Goal: Task Accomplishment & Management: Complete application form

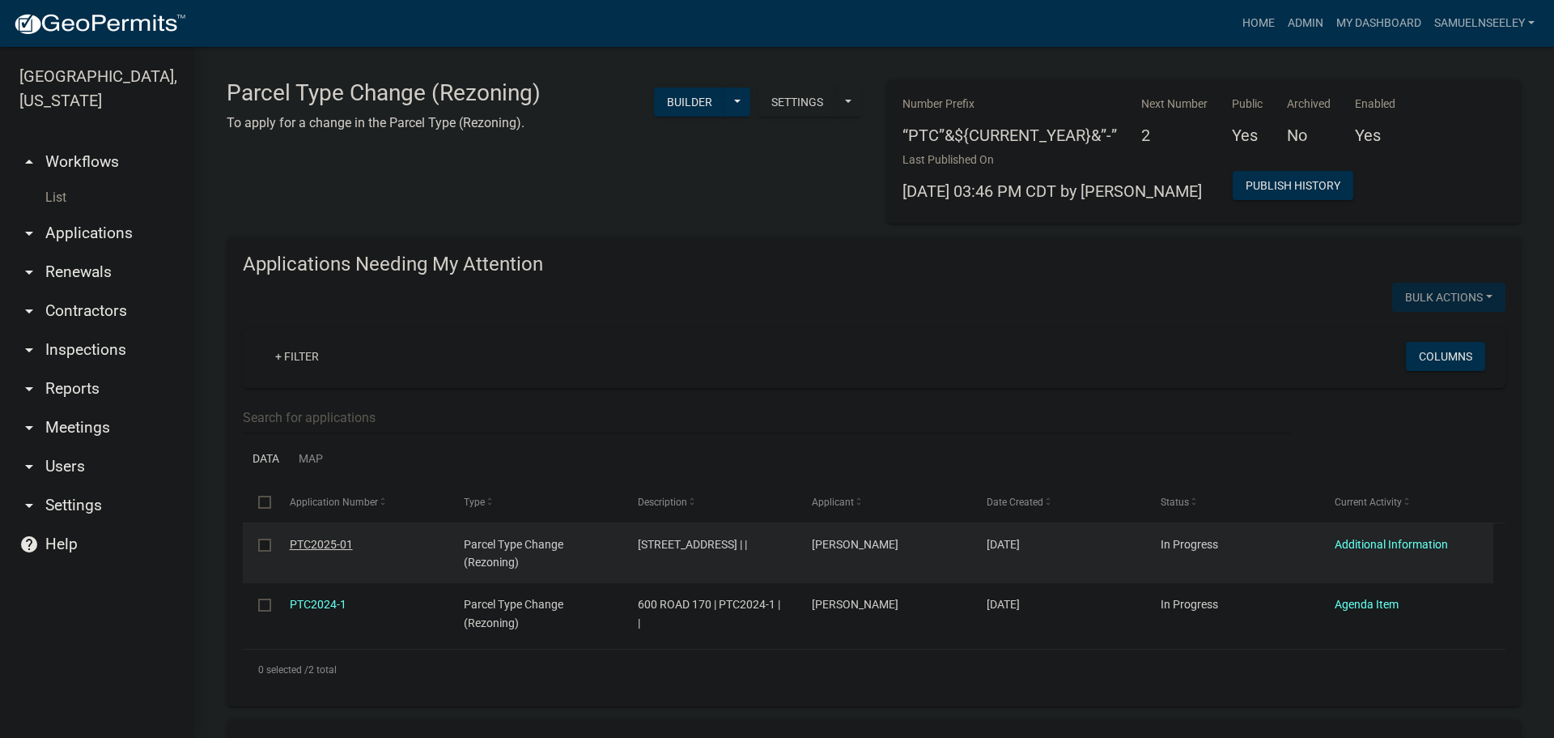
click at [312, 545] on link "PTC2025-01" at bounding box center [321, 544] width 63 height 13
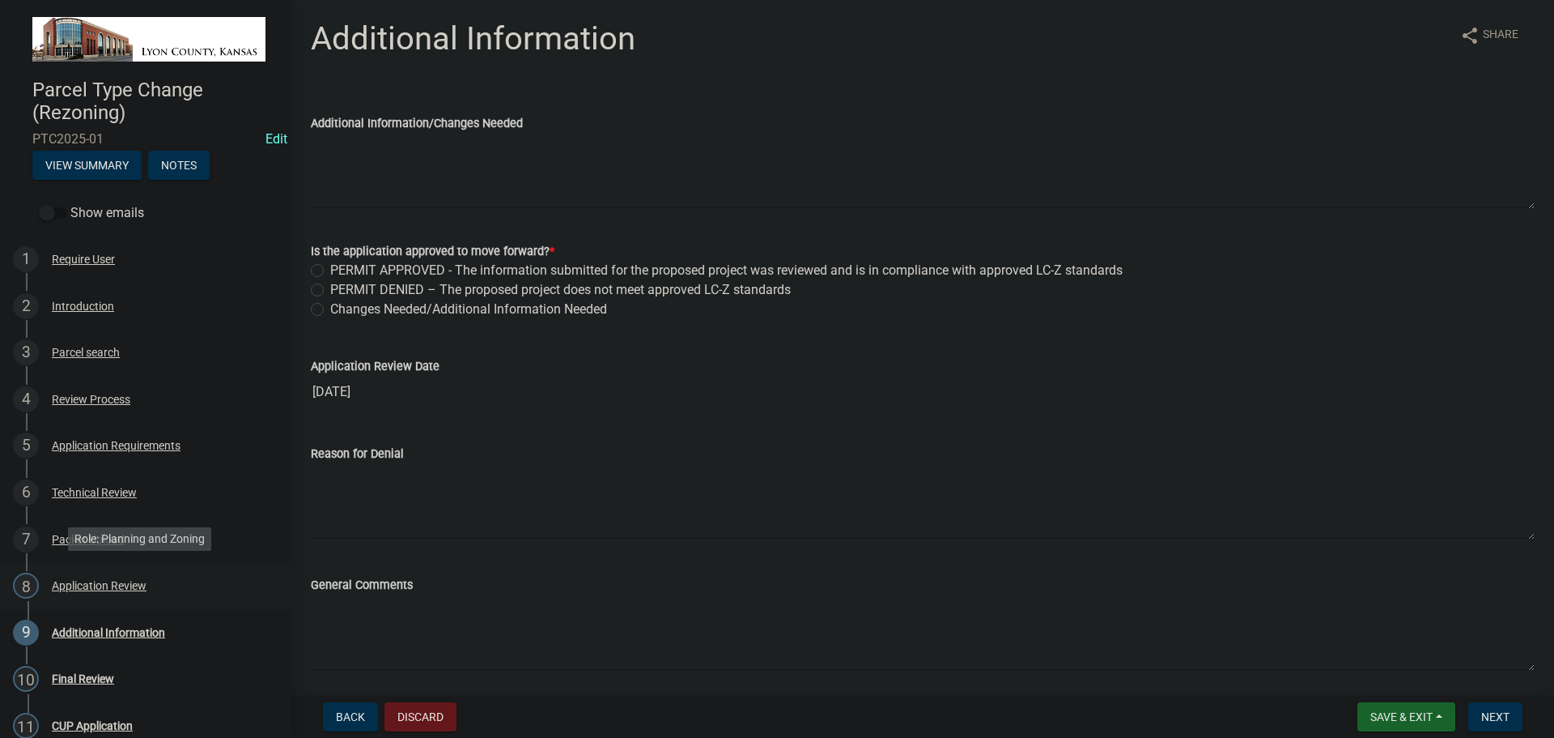
click at [79, 580] on div "Application Review" at bounding box center [99, 585] width 95 height 11
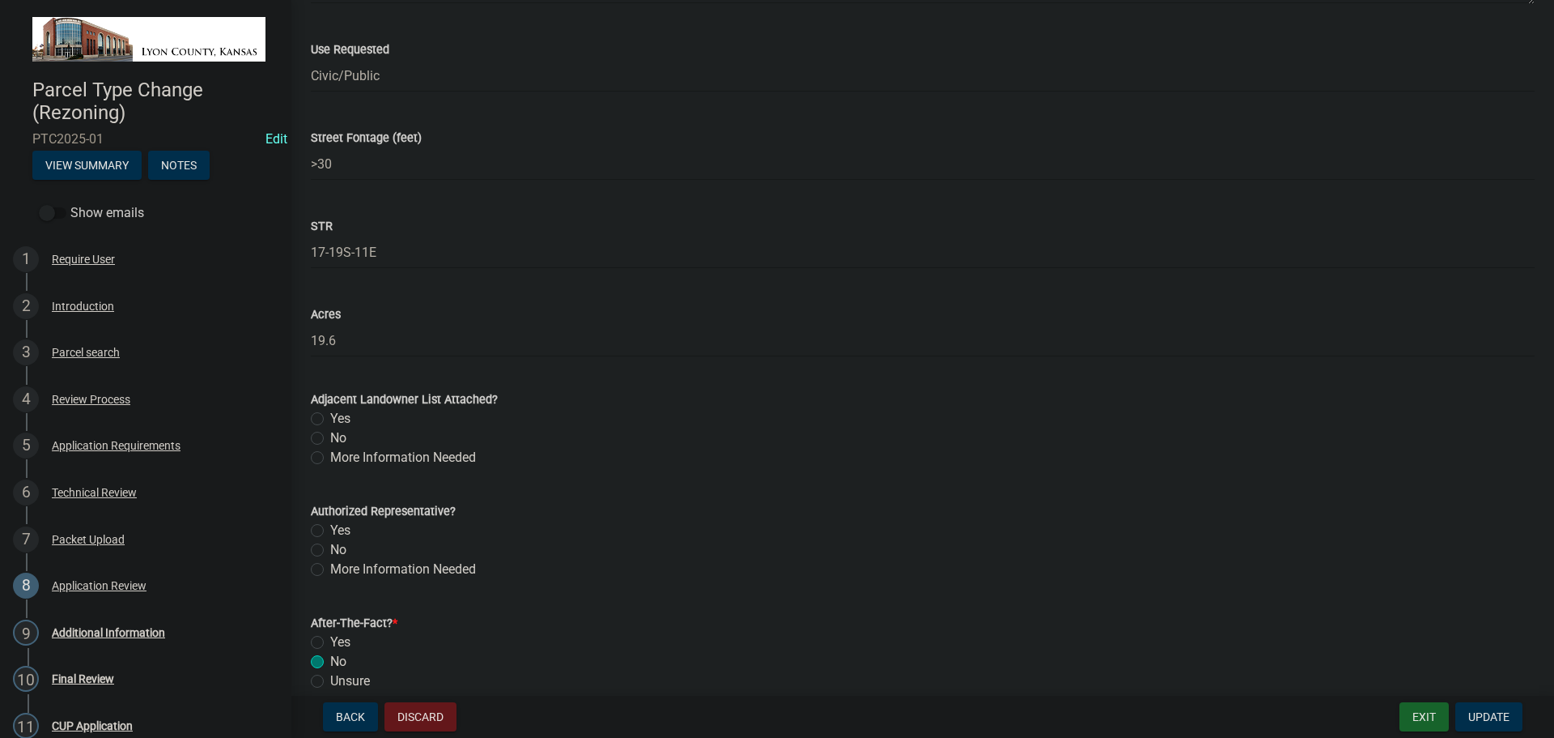
scroll to position [748, 0]
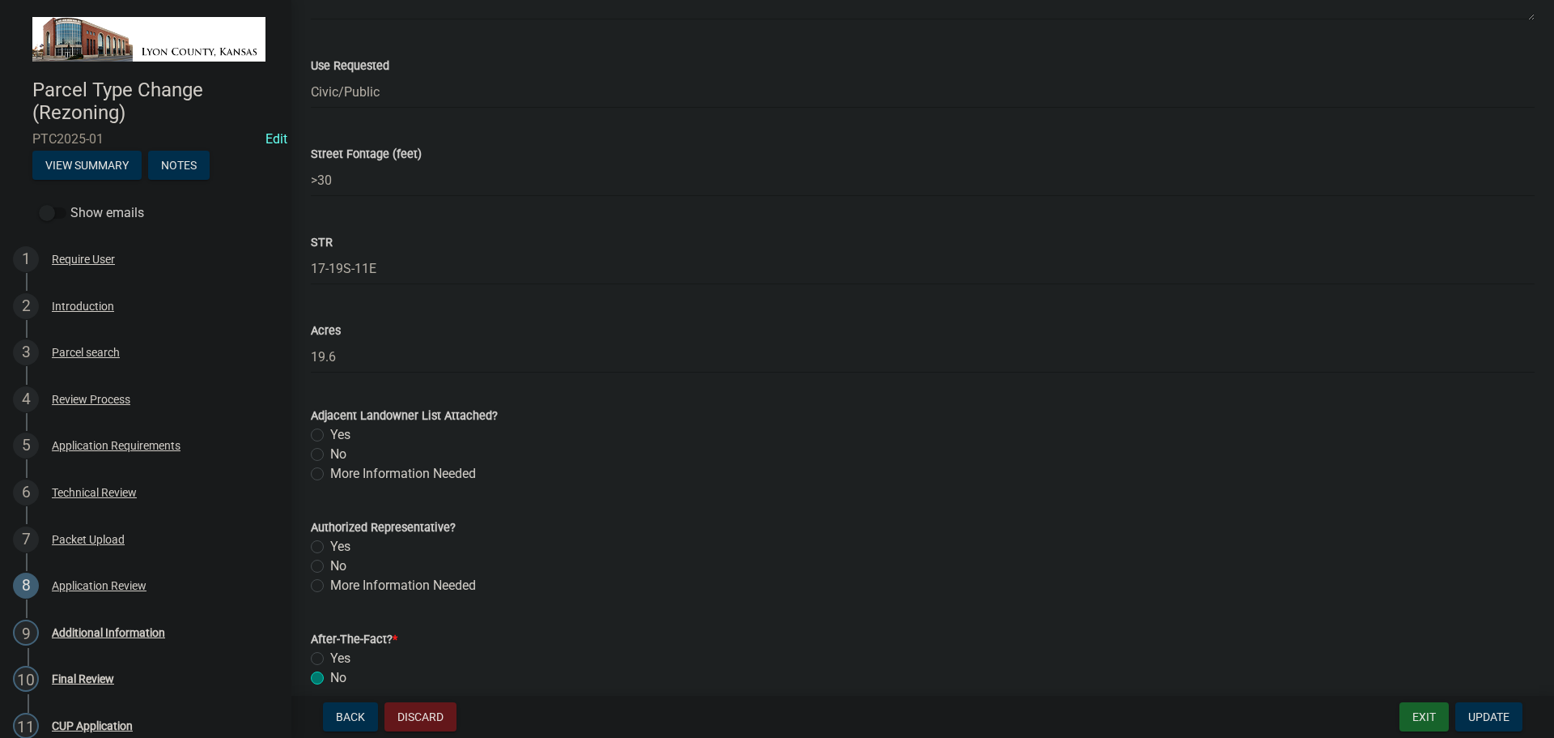
click at [330, 564] on label "No" at bounding box center [338, 565] width 16 height 19
click at [330, 564] on input "No" at bounding box center [335, 561] width 11 height 11
radio input "true"
click at [330, 436] on label "Yes" at bounding box center [340, 434] width 20 height 19
click at [330, 436] on input "Yes" at bounding box center [335, 430] width 11 height 11
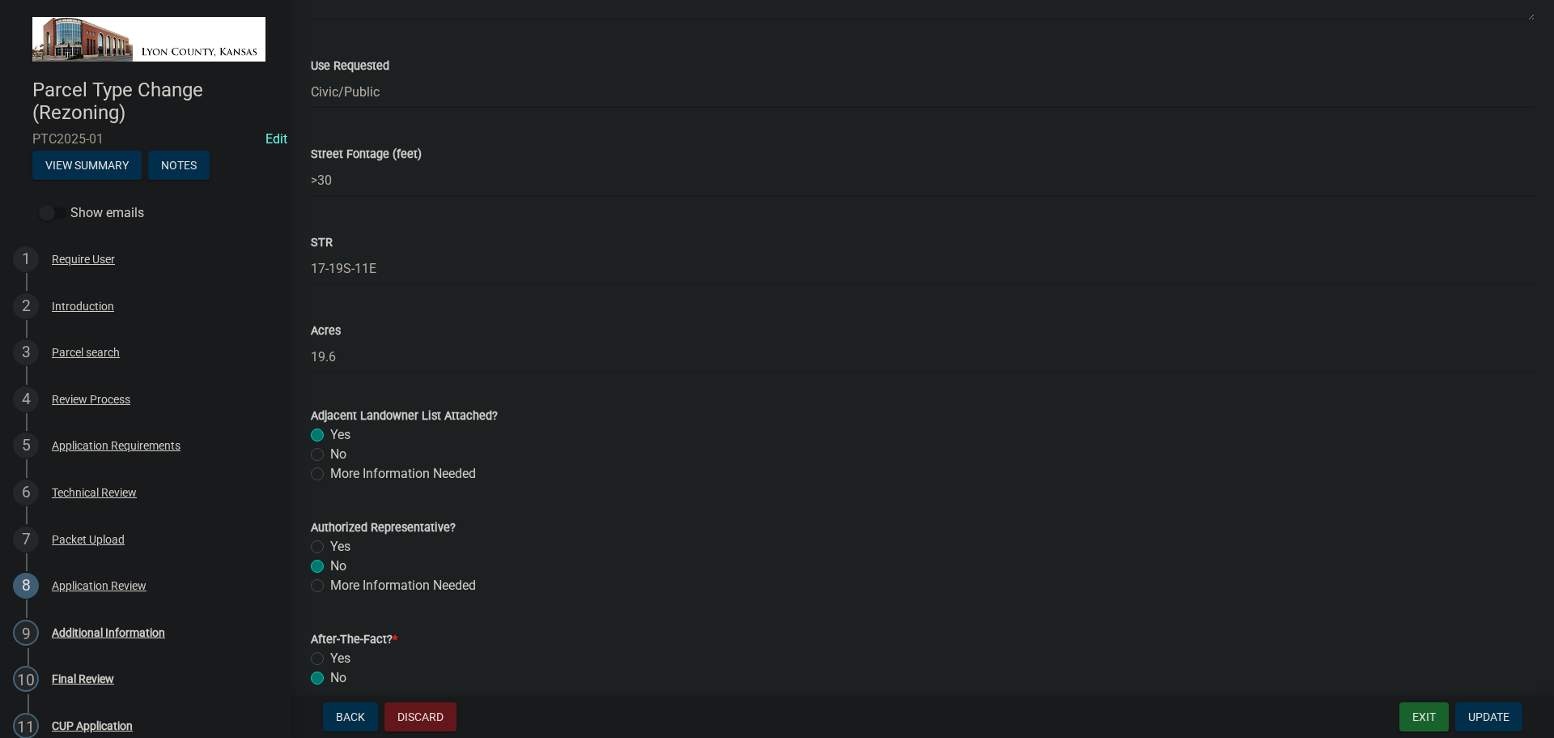
radio input "true"
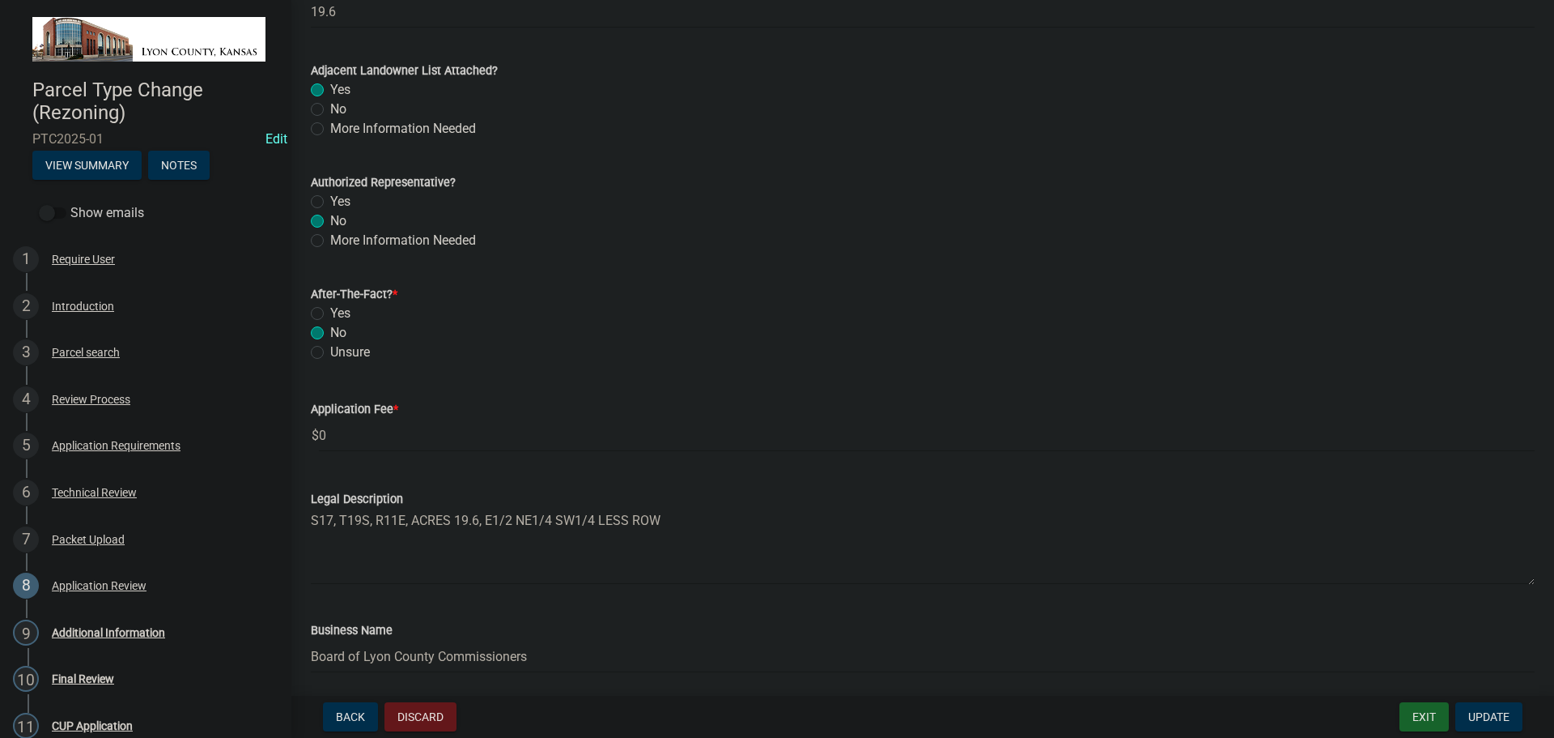
scroll to position [1153, 0]
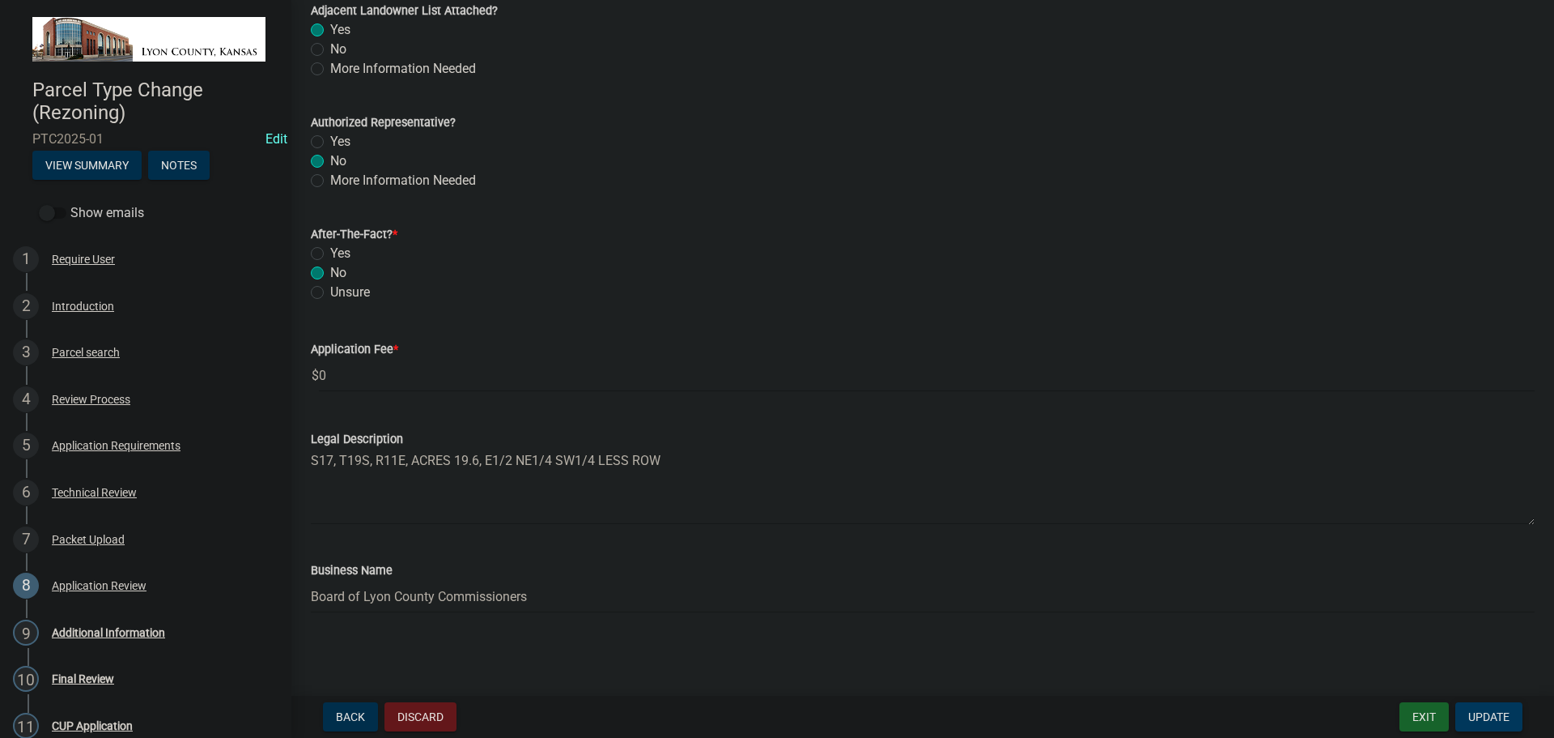
click at [1497, 713] on span "Update" at bounding box center [1489, 716] width 41 height 13
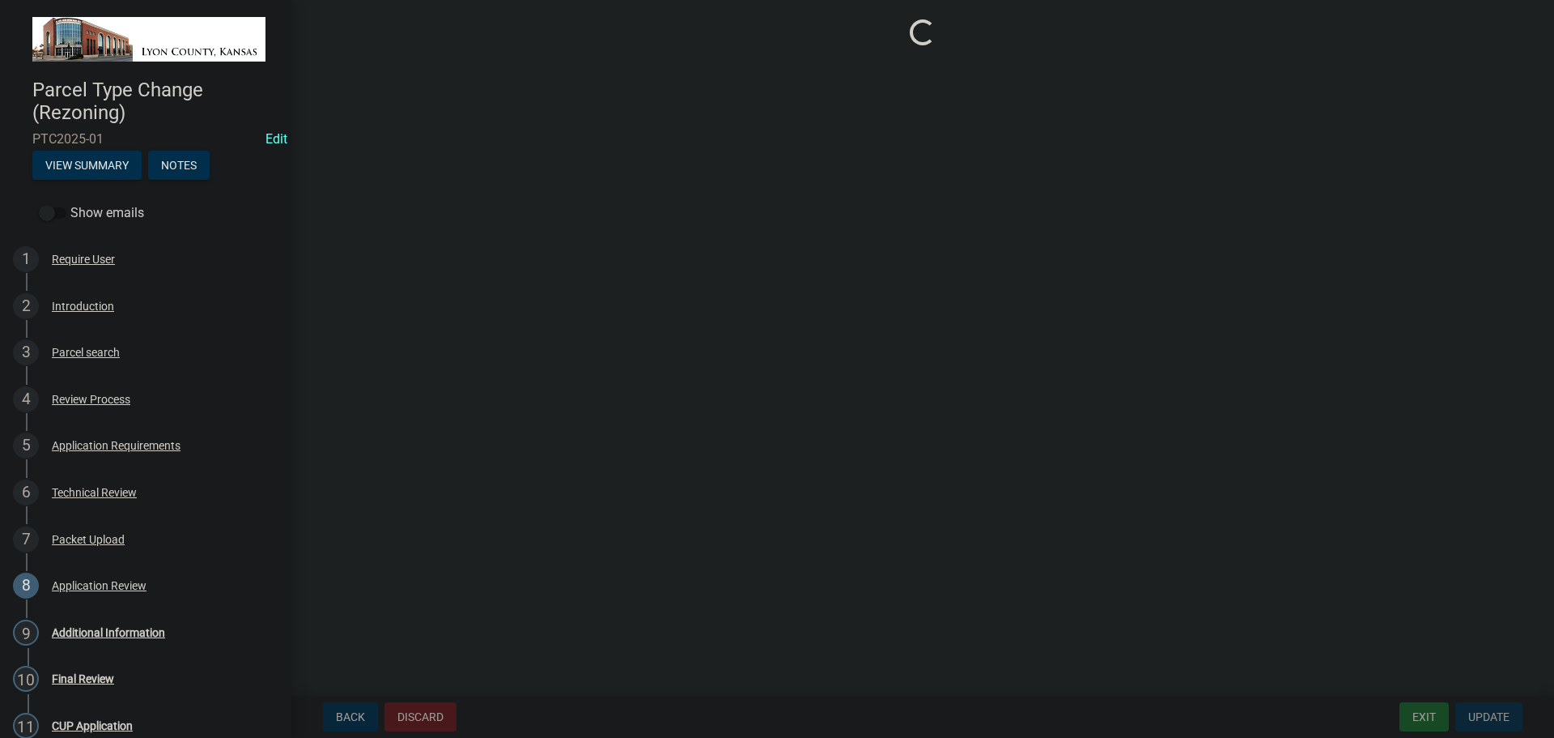
scroll to position [0, 0]
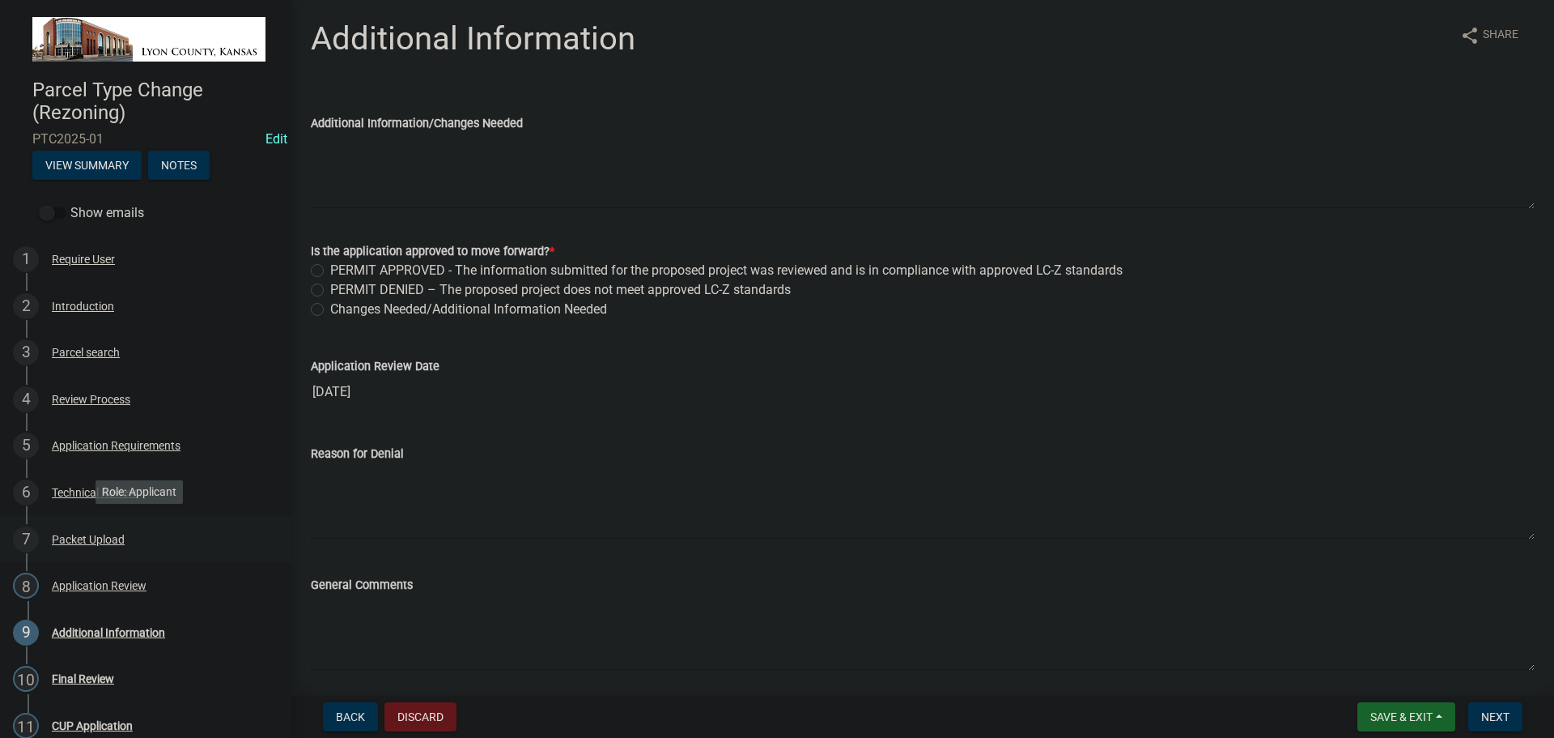
click at [70, 534] on div "Packet Upload" at bounding box center [88, 539] width 73 height 11
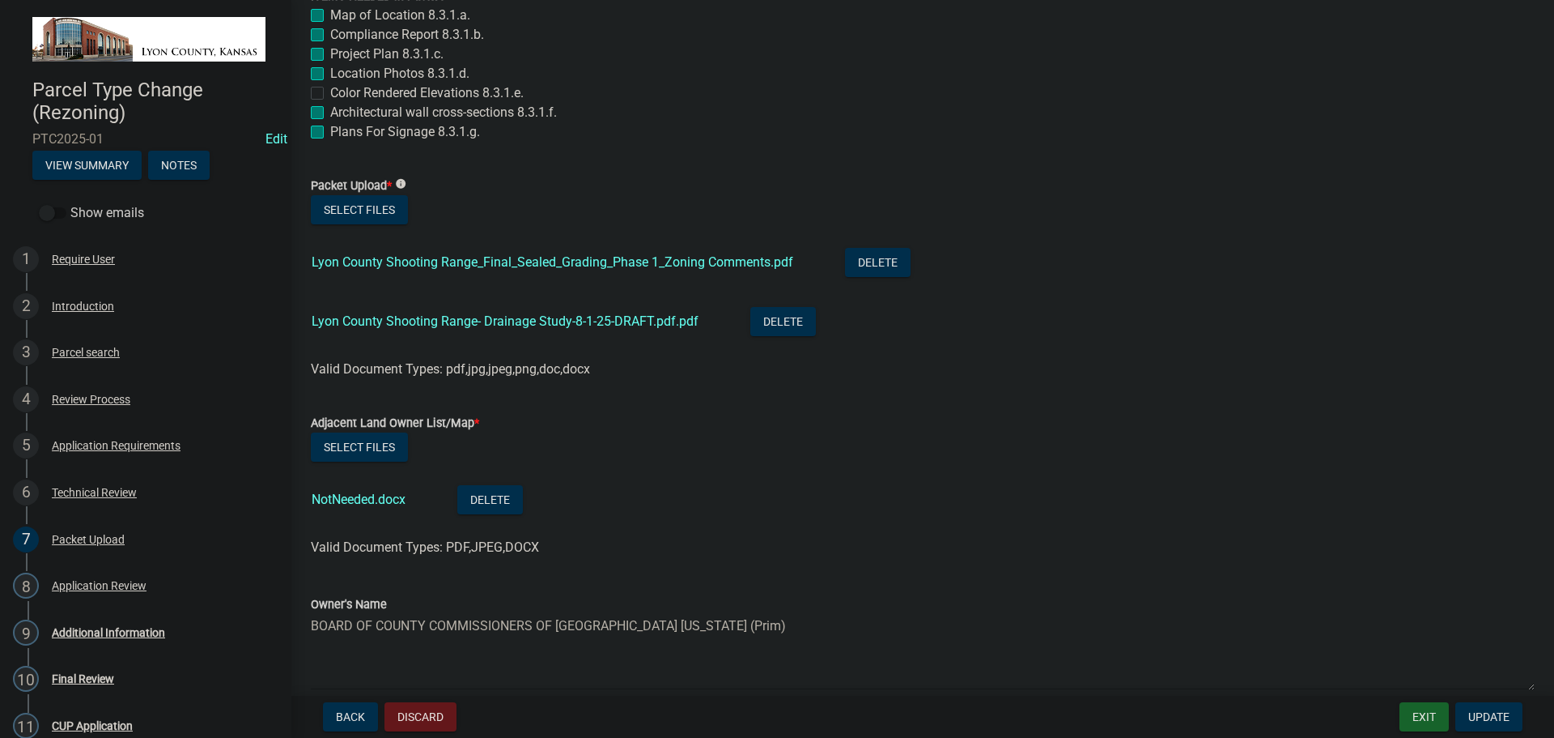
scroll to position [243, 0]
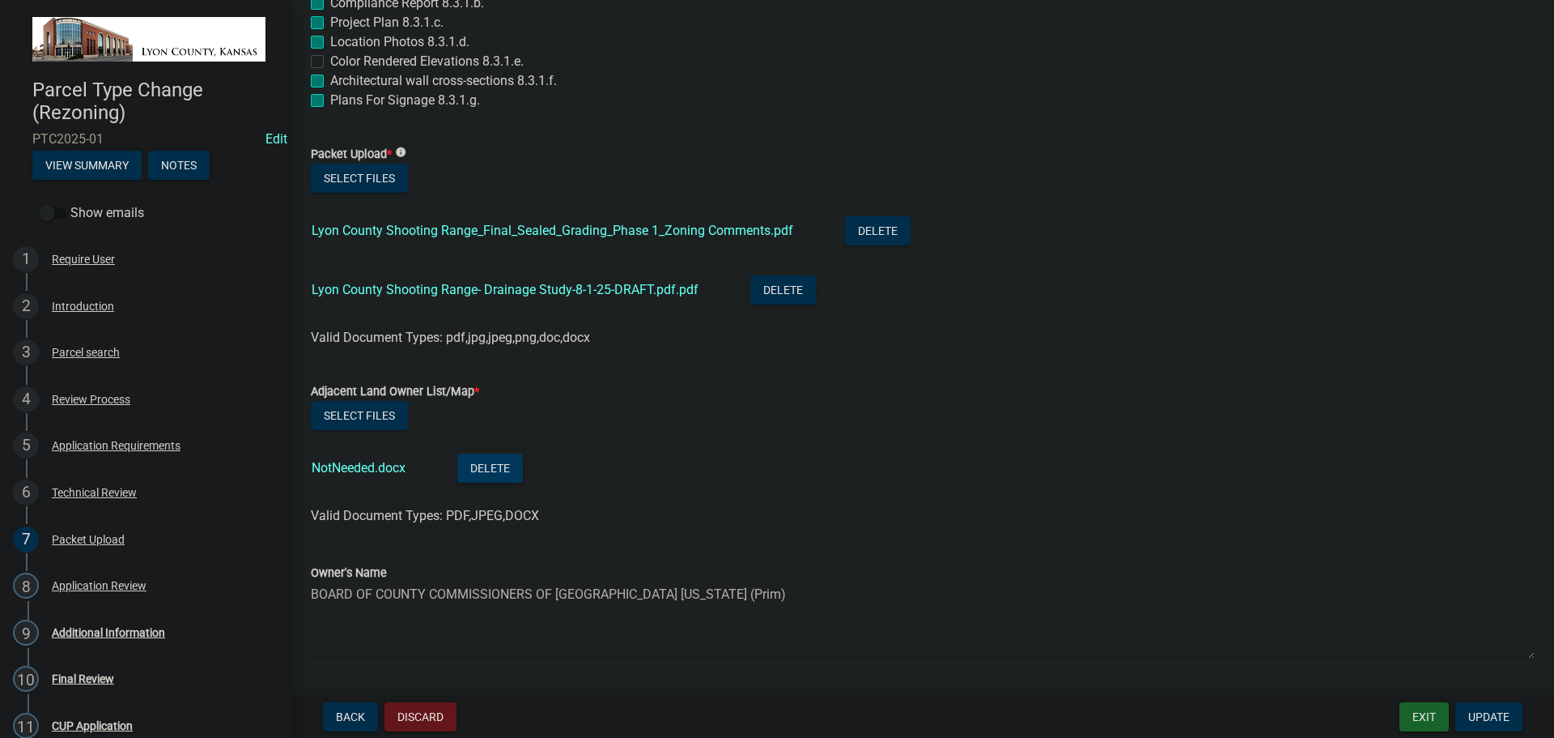
click at [500, 465] on button "Delete" at bounding box center [490, 467] width 66 height 29
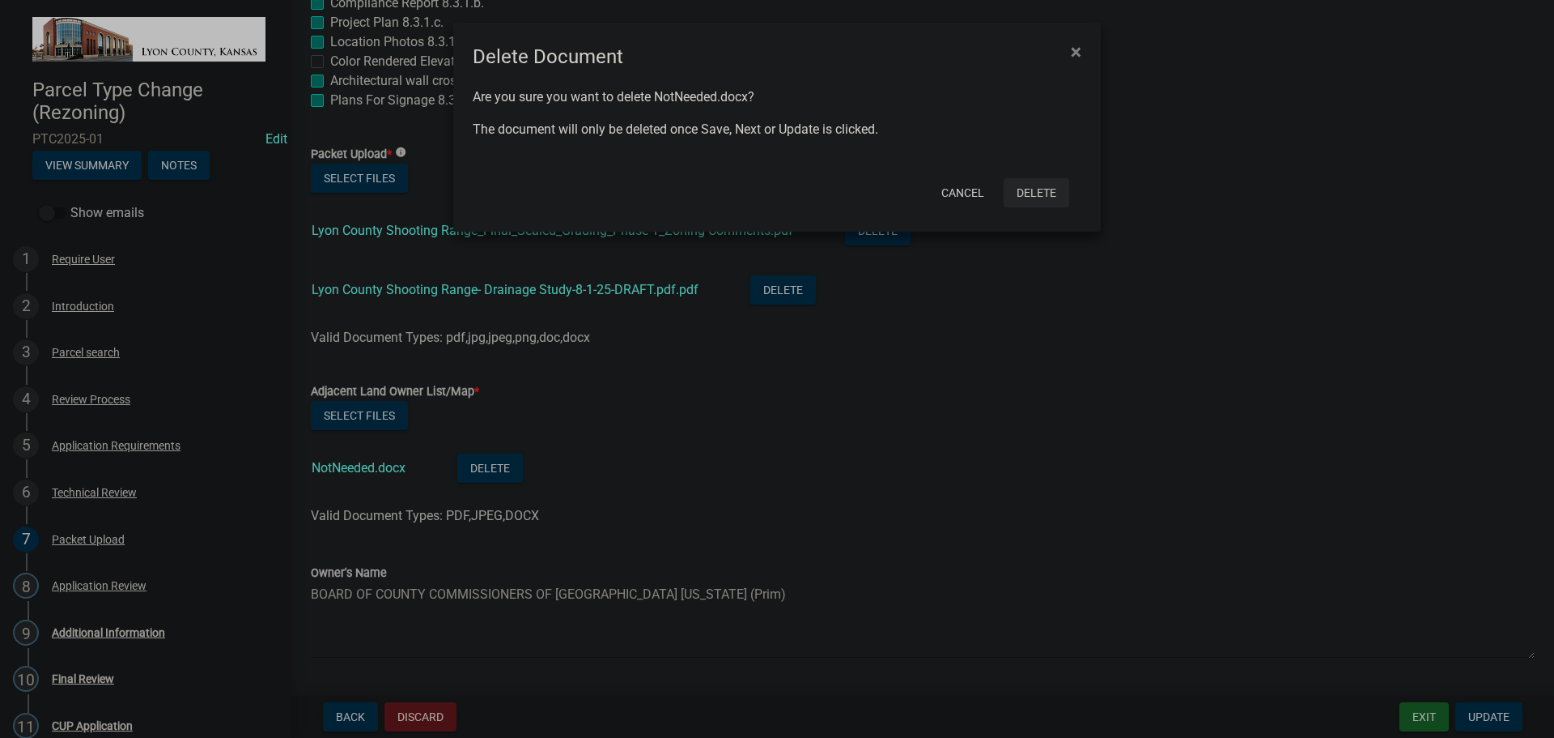
click at [1040, 193] on button "Delete" at bounding box center [1037, 192] width 66 height 29
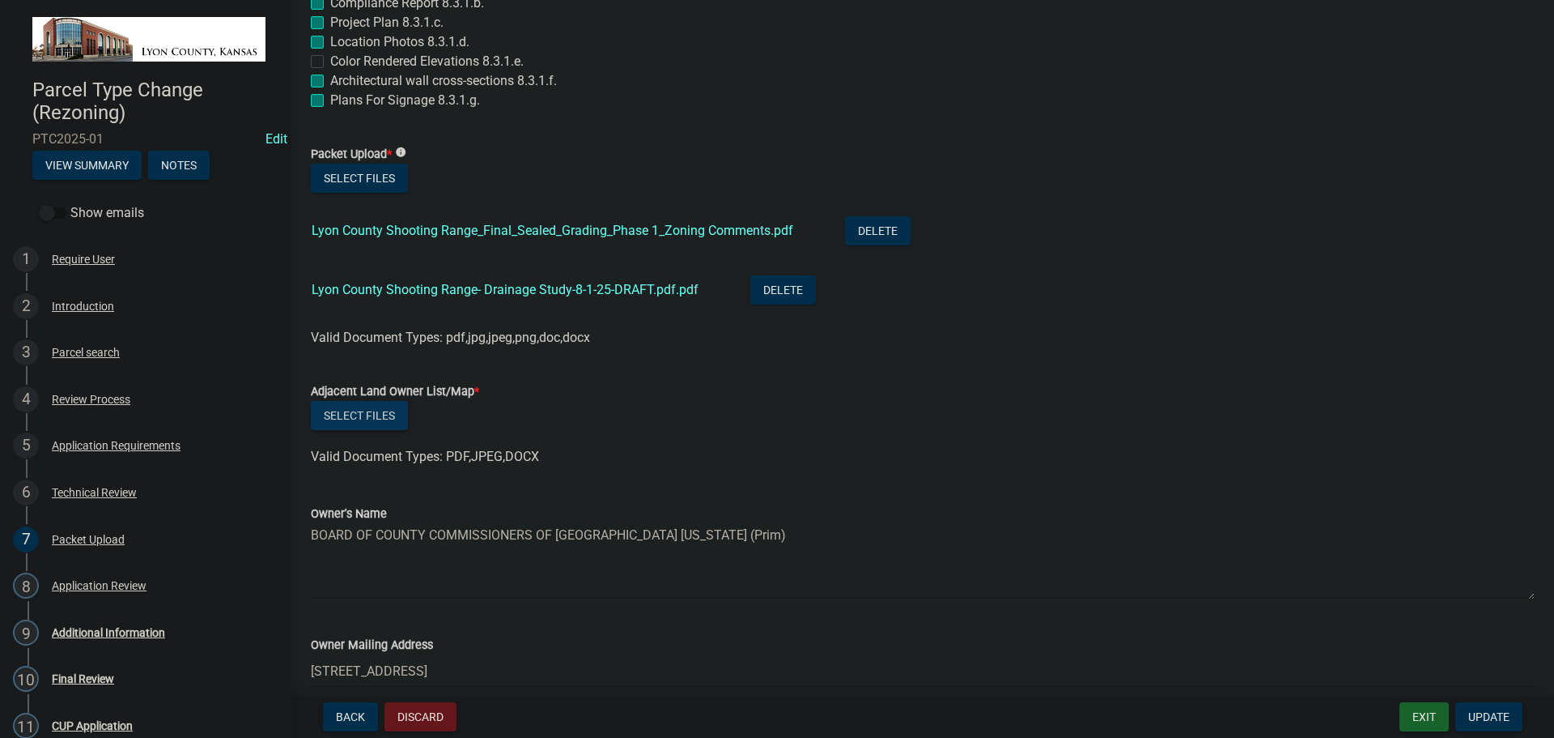
click at [376, 415] on button "Select files" at bounding box center [359, 415] width 97 height 29
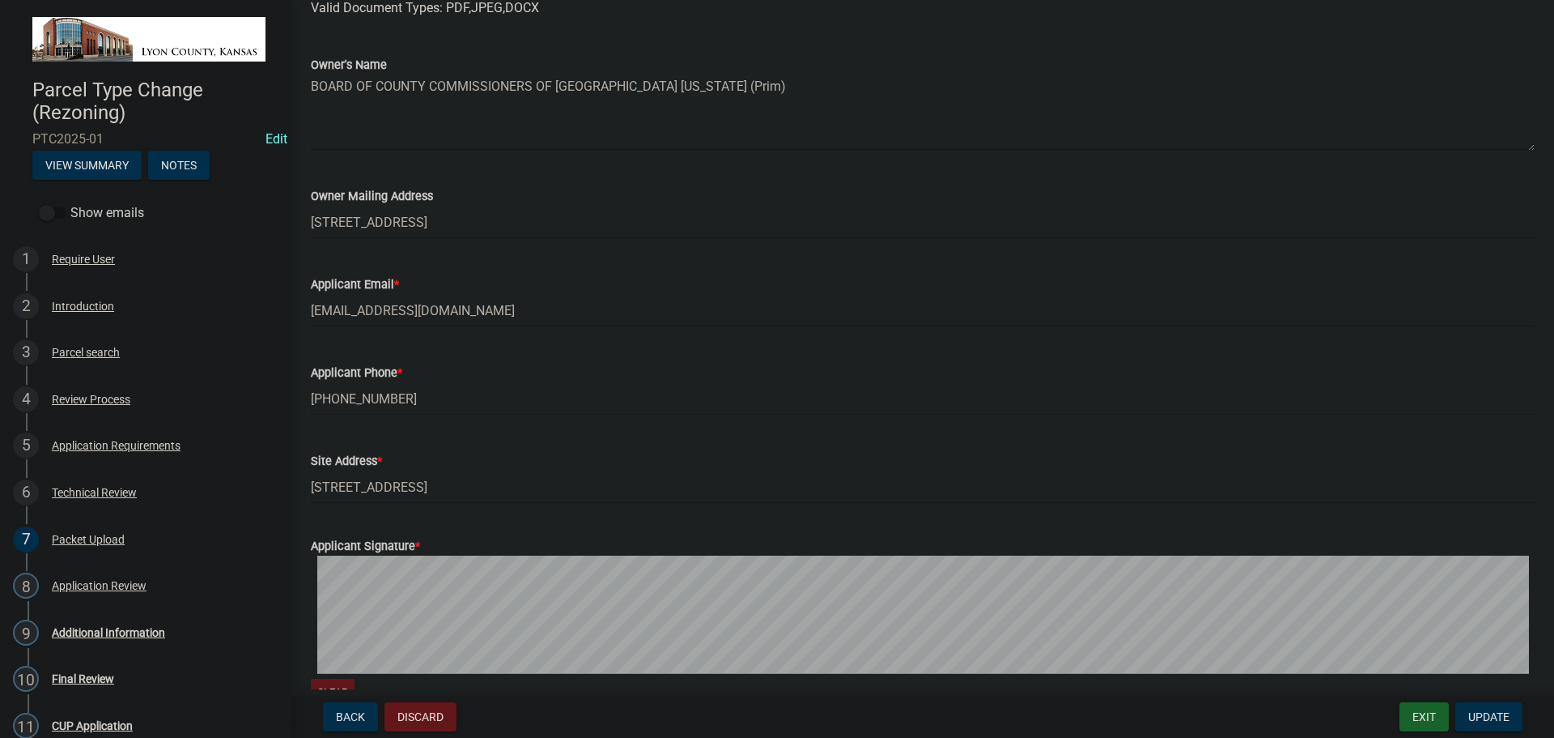
scroll to position [908, 0]
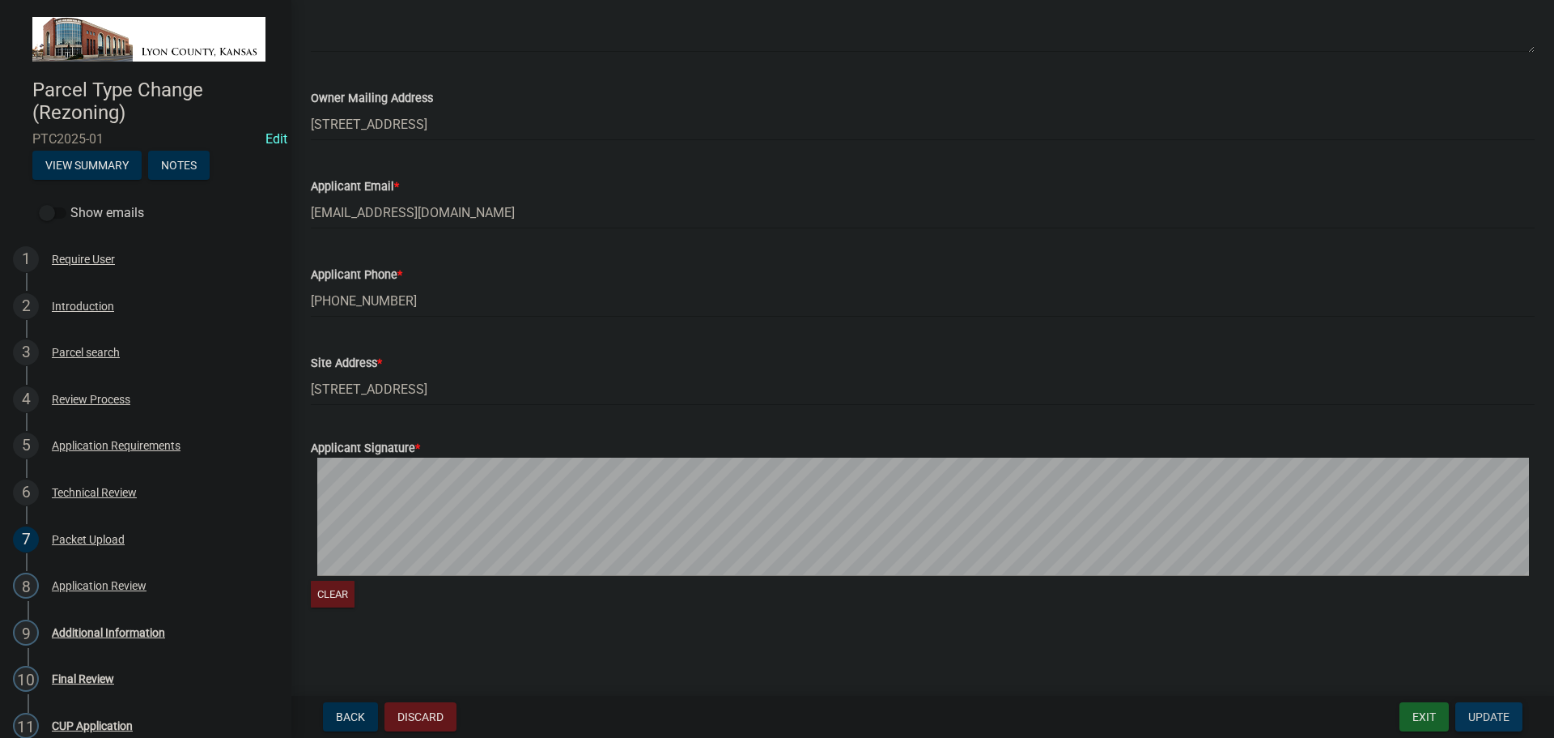
click at [1490, 714] on span "Update" at bounding box center [1489, 716] width 41 height 13
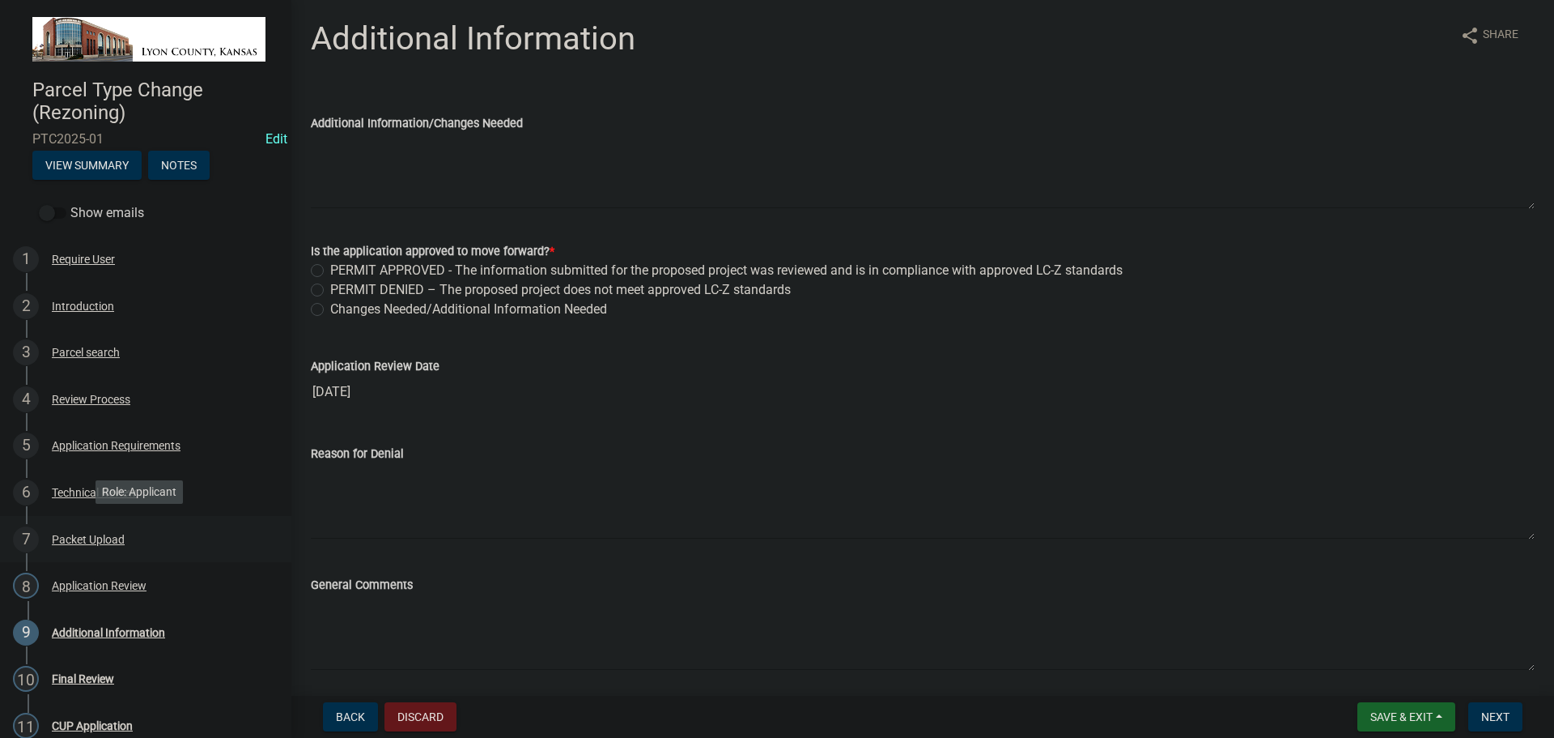
click at [76, 538] on div "Packet Upload" at bounding box center [88, 539] width 73 height 11
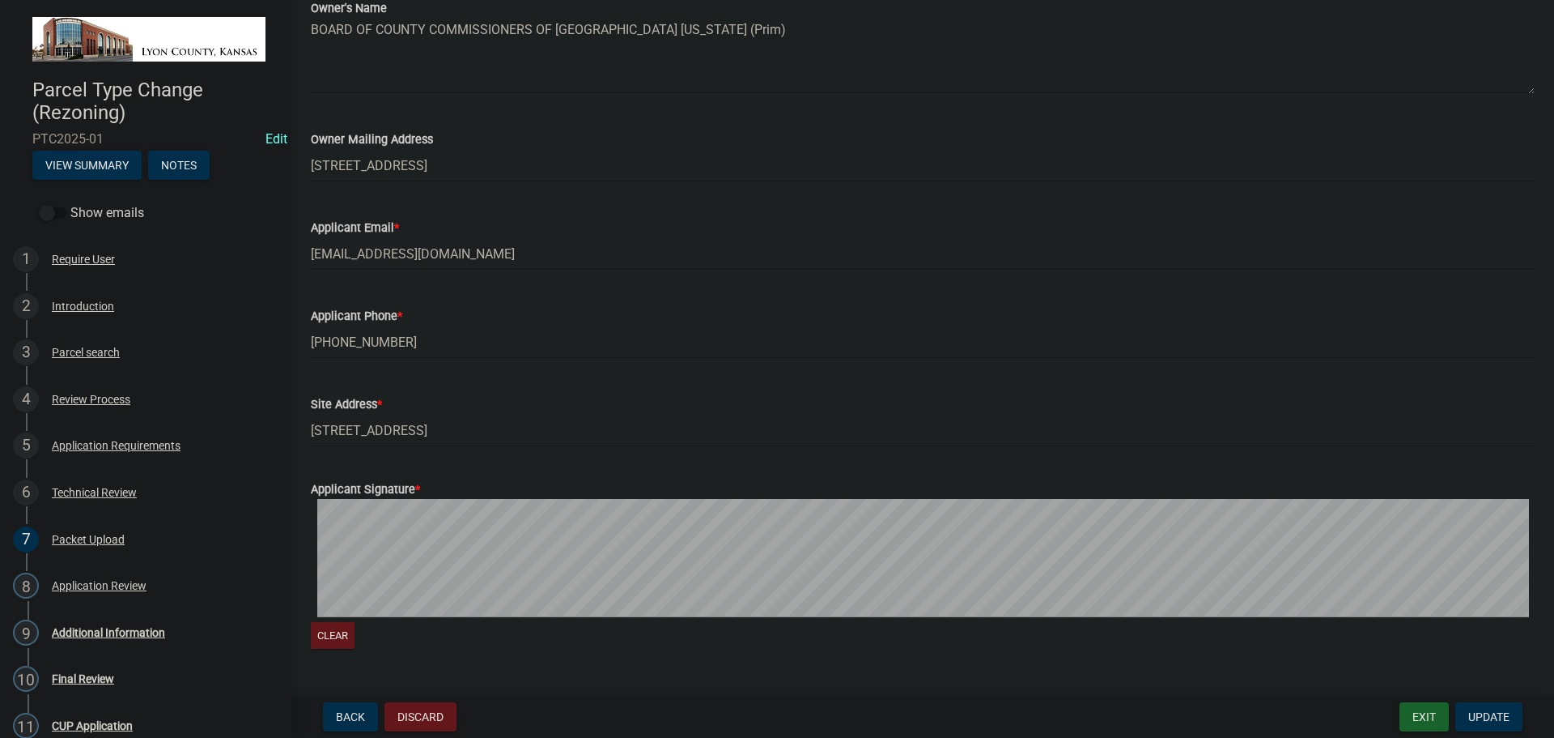
scroll to position [891, 0]
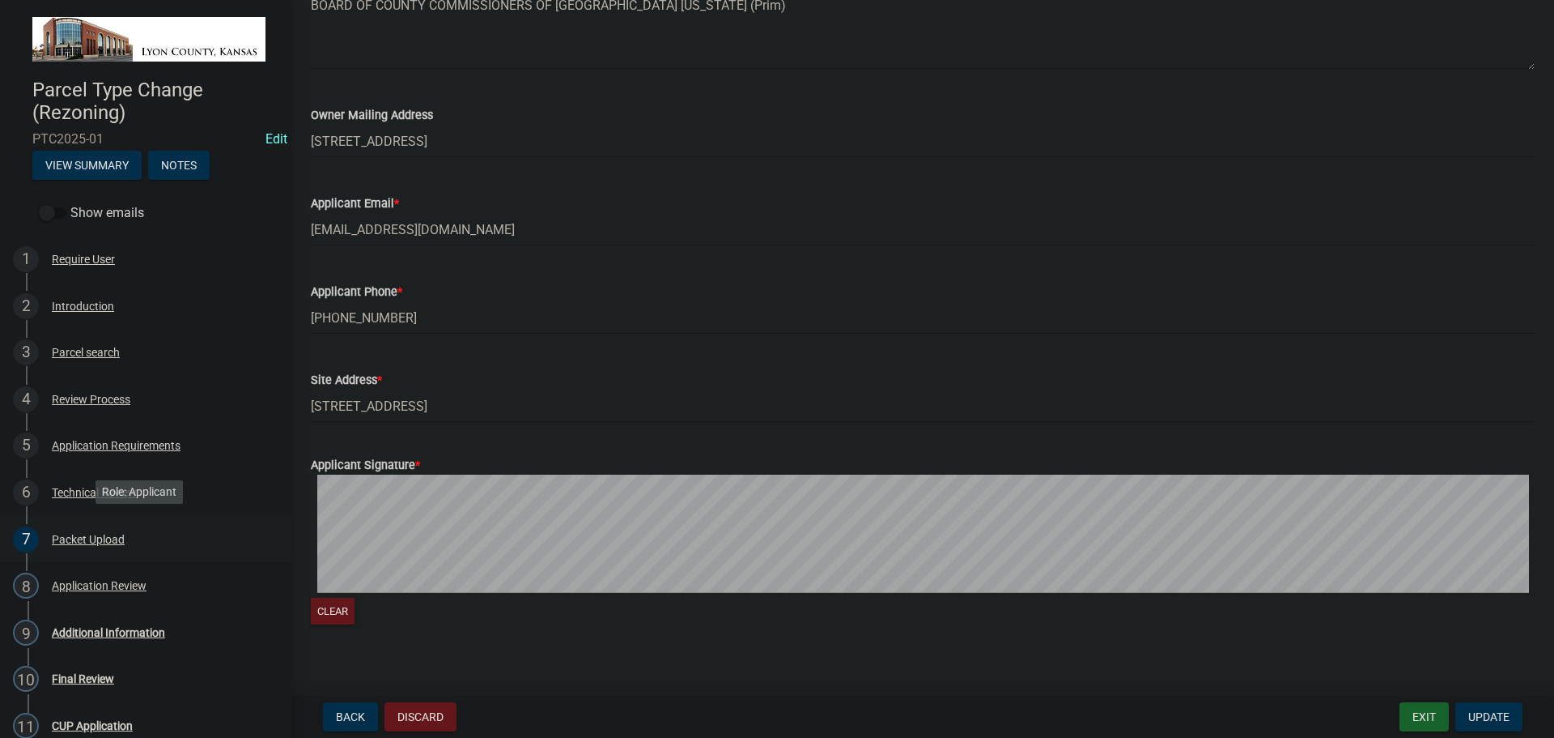
click at [91, 534] on div "Packet Upload" at bounding box center [88, 539] width 73 height 11
click at [92, 584] on div "Application Review" at bounding box center [99, 585] width 95 height 11
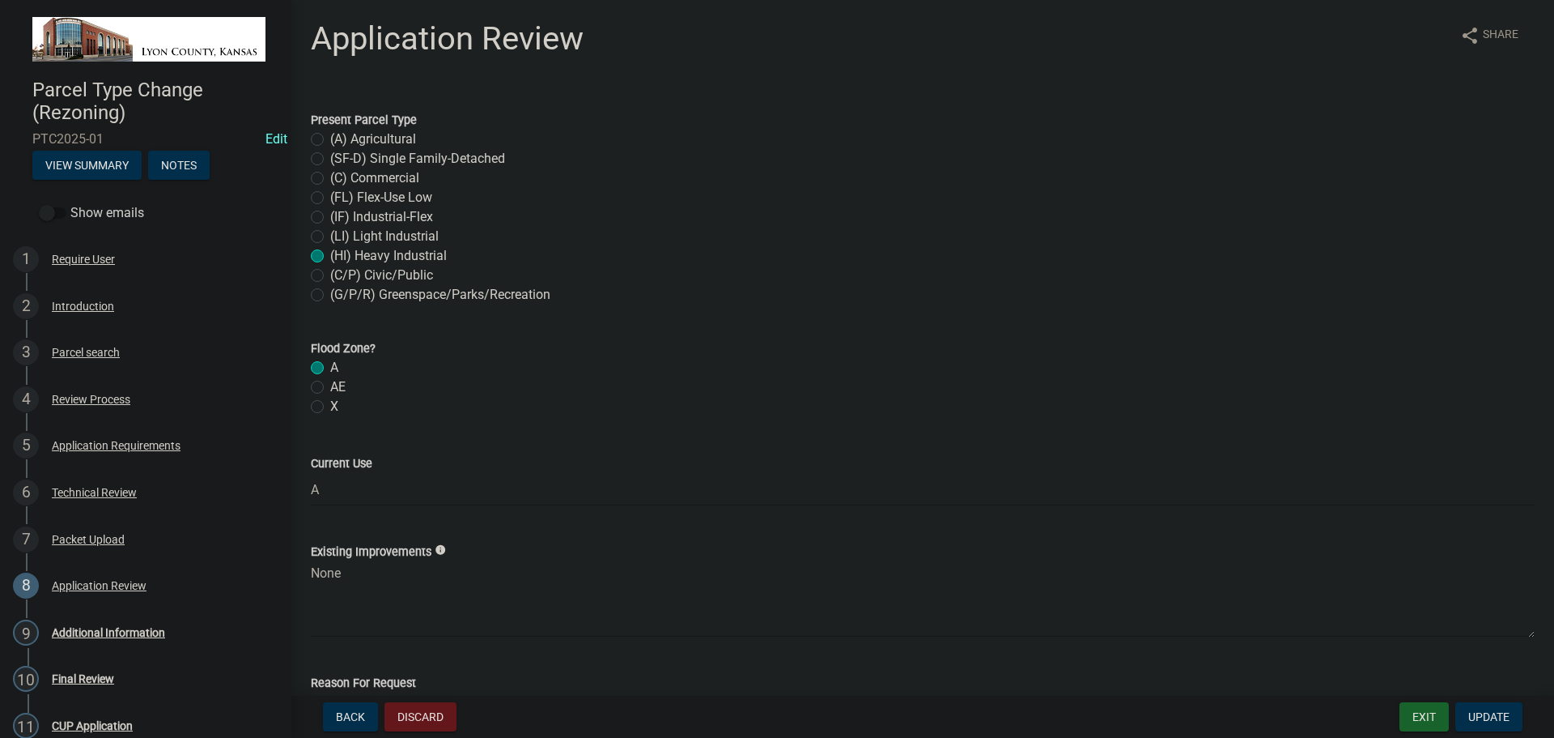
click at [330, 388] on label "AE" at bounding box center [337, 386] width 15 height 19
click at [330, 388] on input "AE" at bounding box center [335, 382] width 11 height 11
radio input "true"
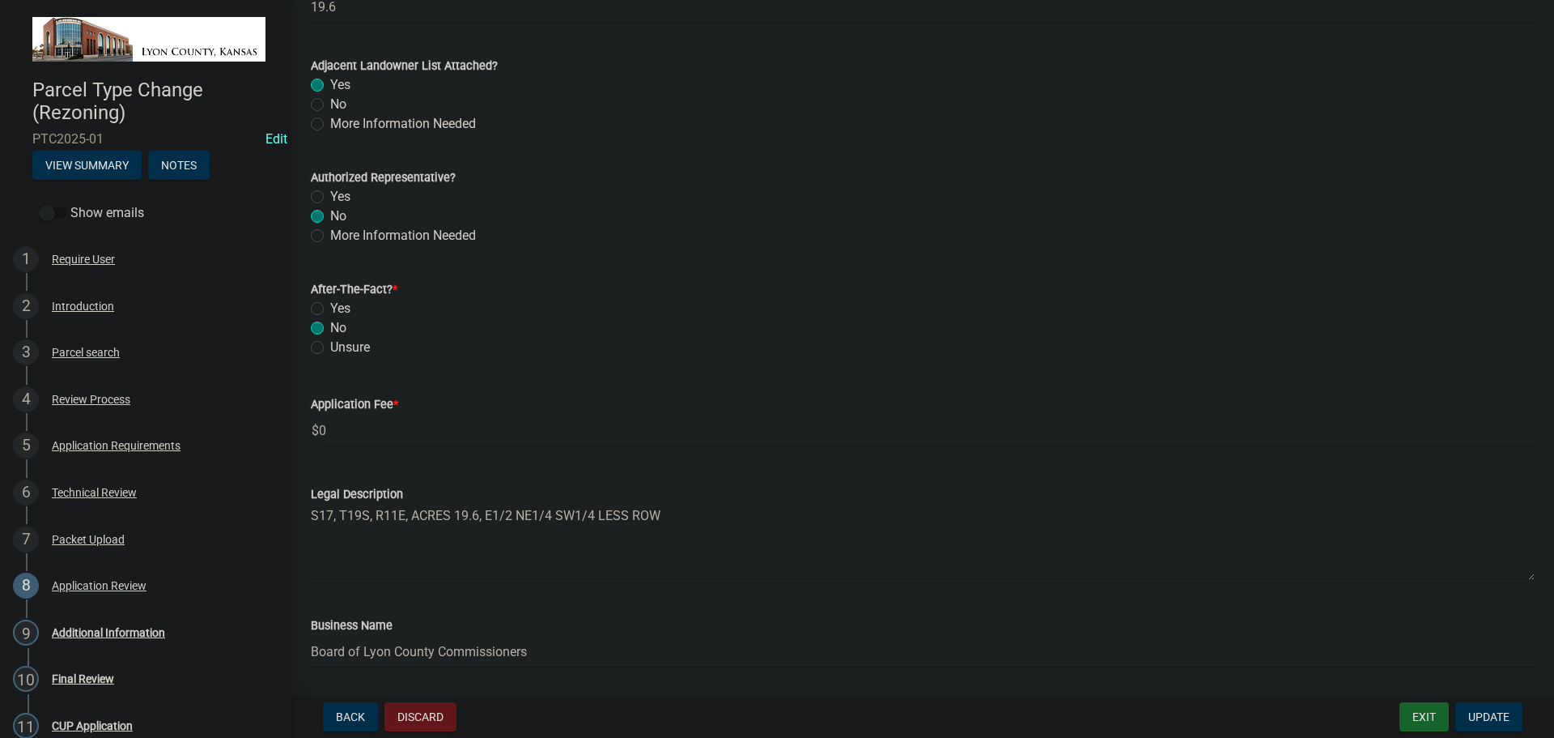
scroll to position [1153, 0]
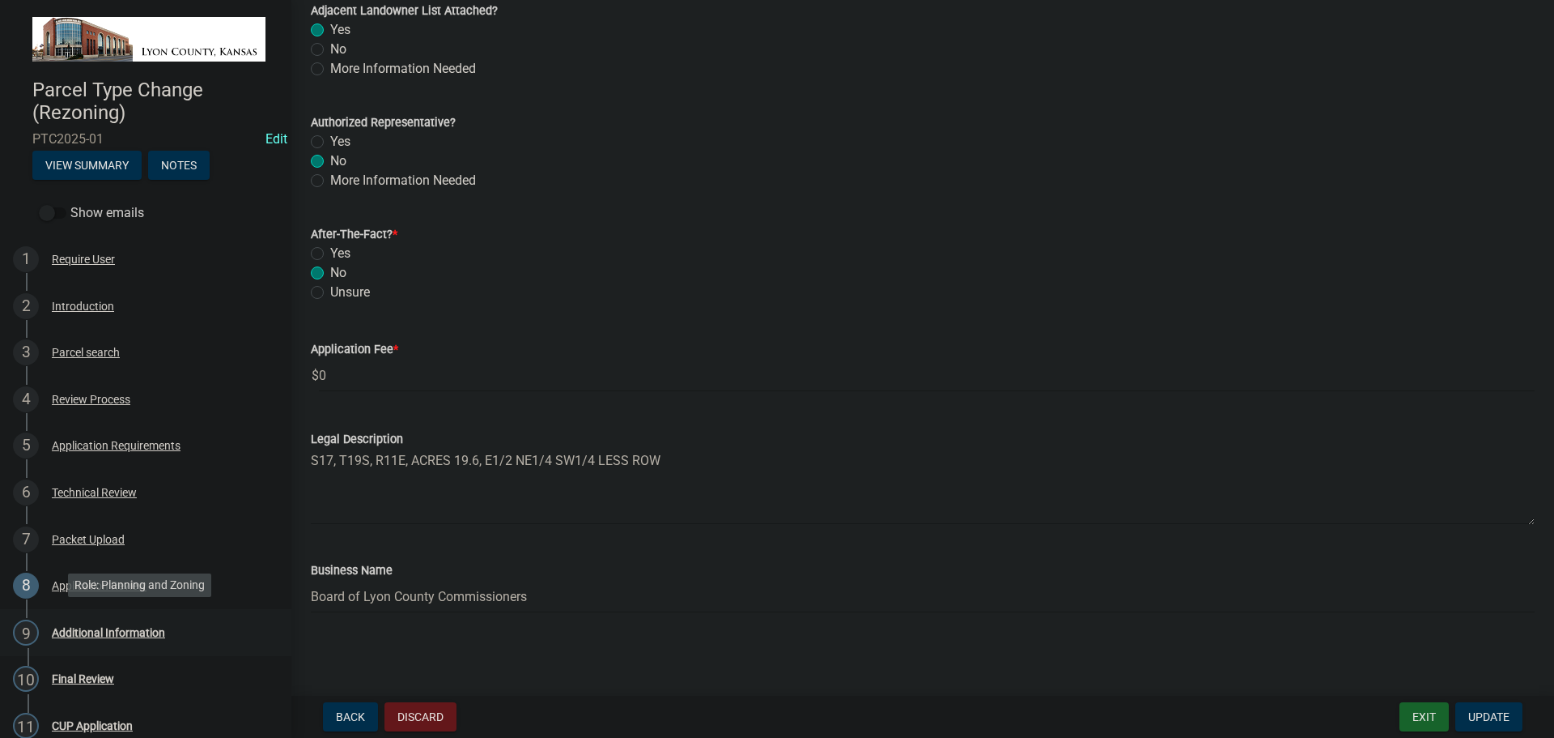
click at [79, 627] on div "Additional Information" at bounding box center [108, 632] width 113 height 11
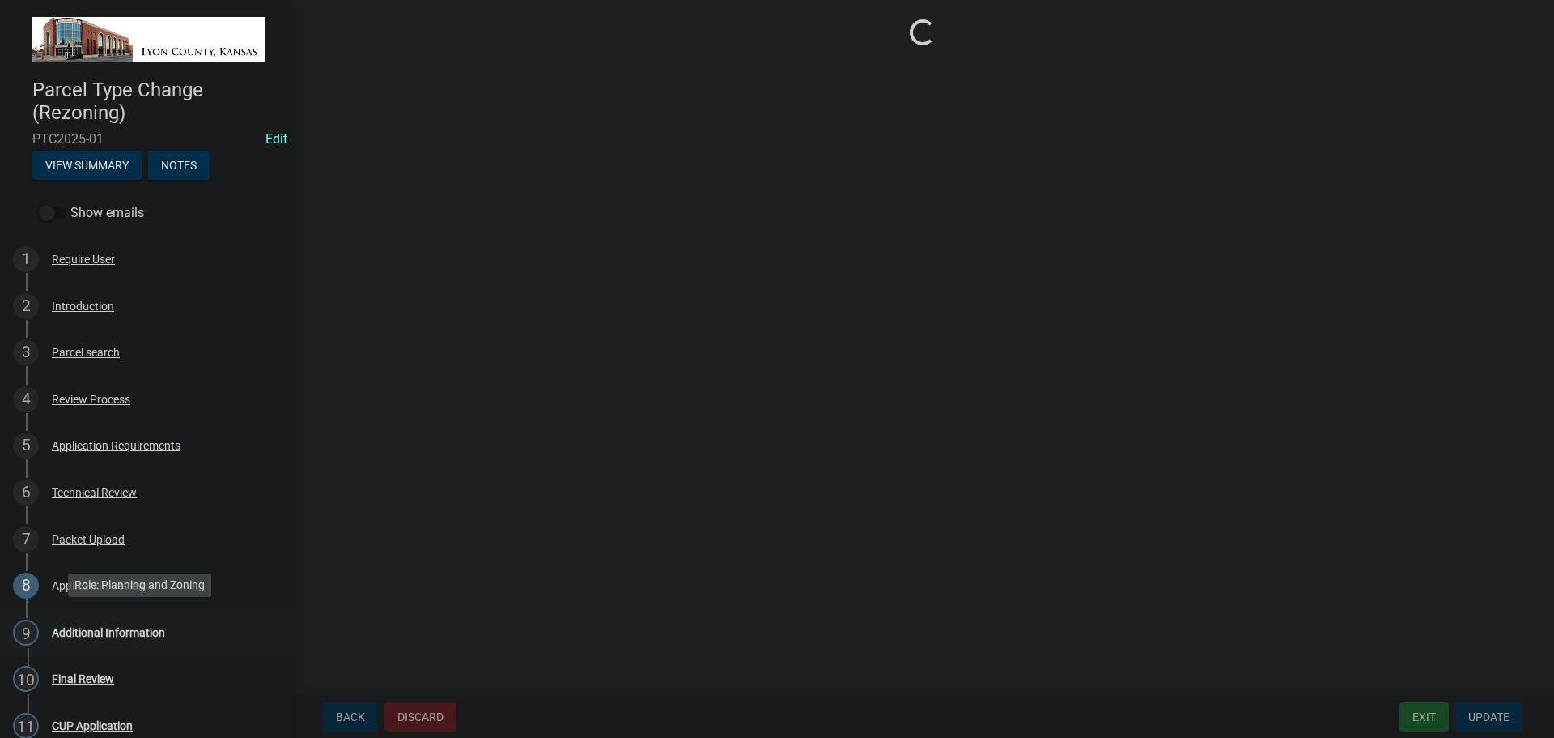
scroll to position [0, 0]
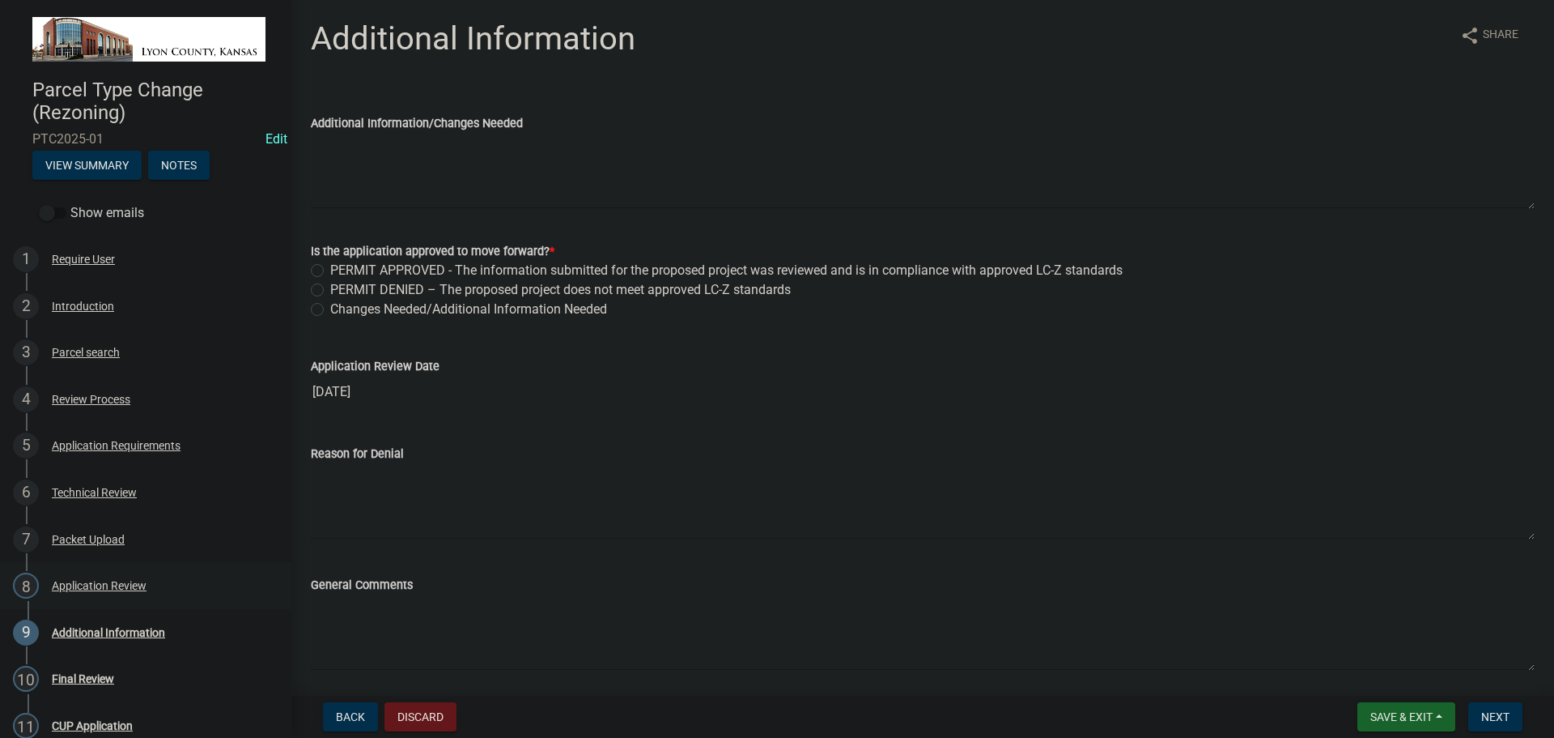
click at [79, 582] on div "Application Review" at bounding box center [99, 585] width 95 height 11
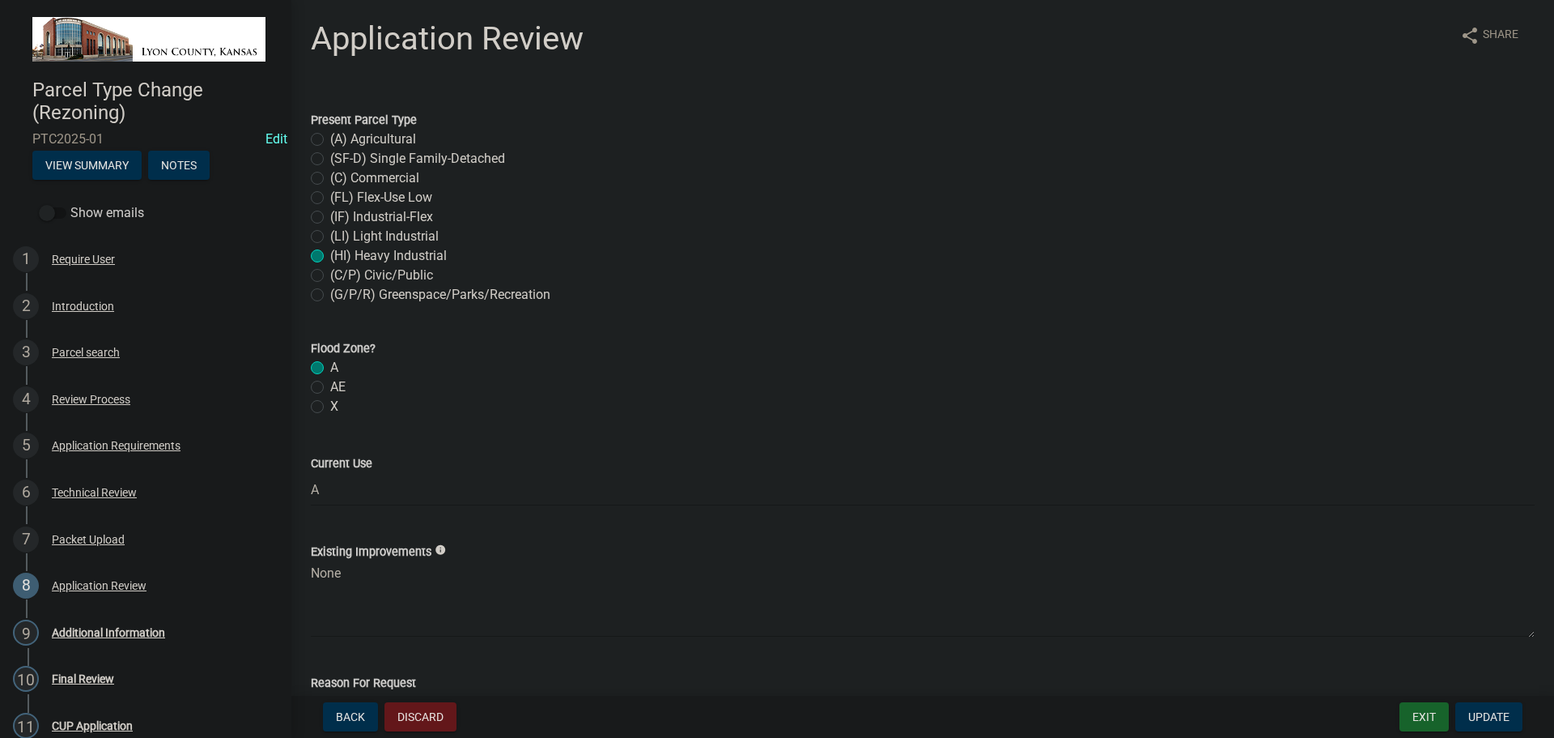
click at [330, 386] on label "AE" at bounding box center [337, 386] width 15 height 19
click at [330, 386] on input "AE" at bounding box center [335, 382] width 11 height 11
radio input "true"
click at [1488, 717] on span "Update" at bounding box center [1489, 716] width 41 height 13
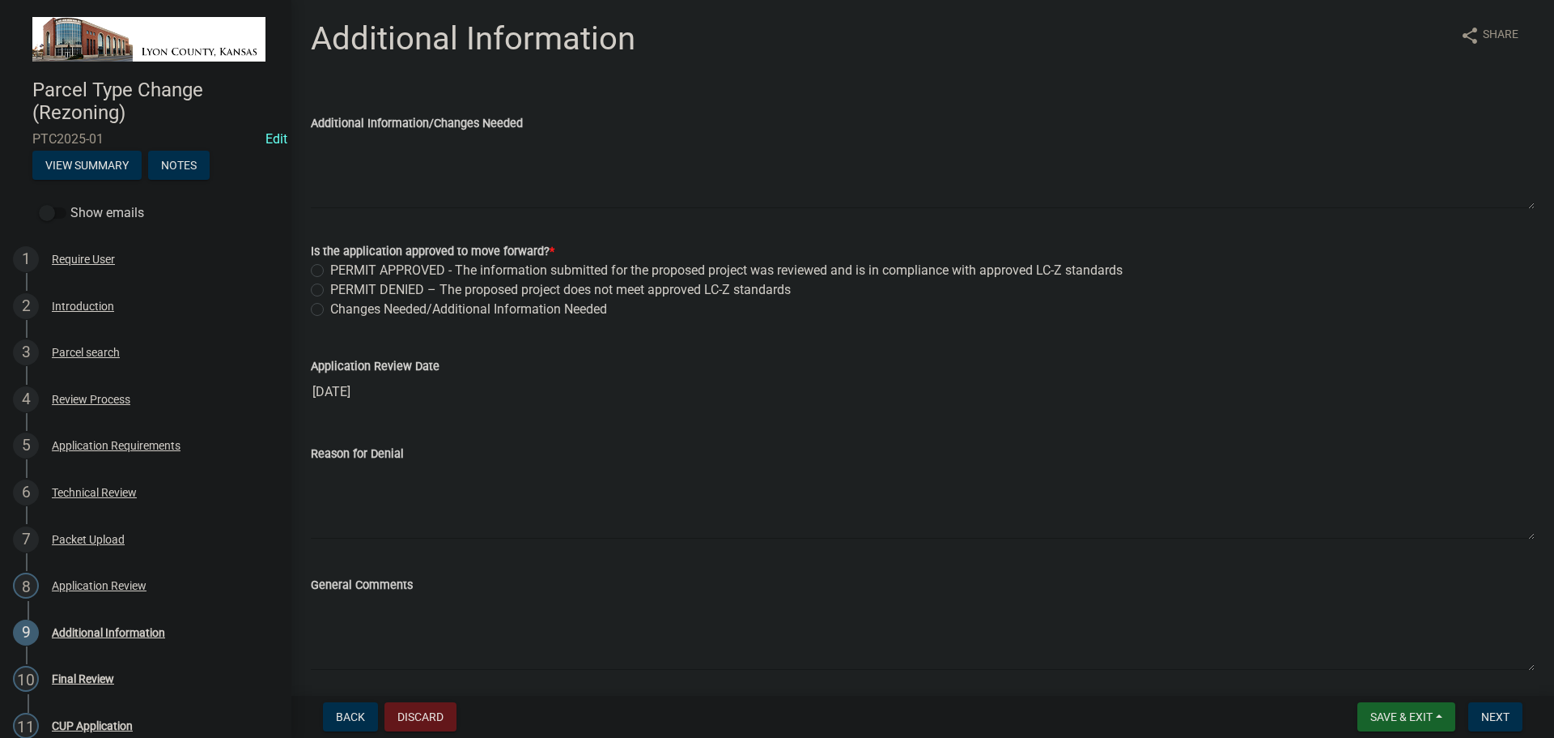
click at [330, 270] on label "PERMIT APPROVED - The information submitted for the proposed project was review…" at bounding box center [726, 270] width 793 height 19
click at [330, 270] on input "PERMIT APPROVED - The information submitted for the proposed project was review…" at bounding box center [335, 266] width 11 height 11
radio input "true"
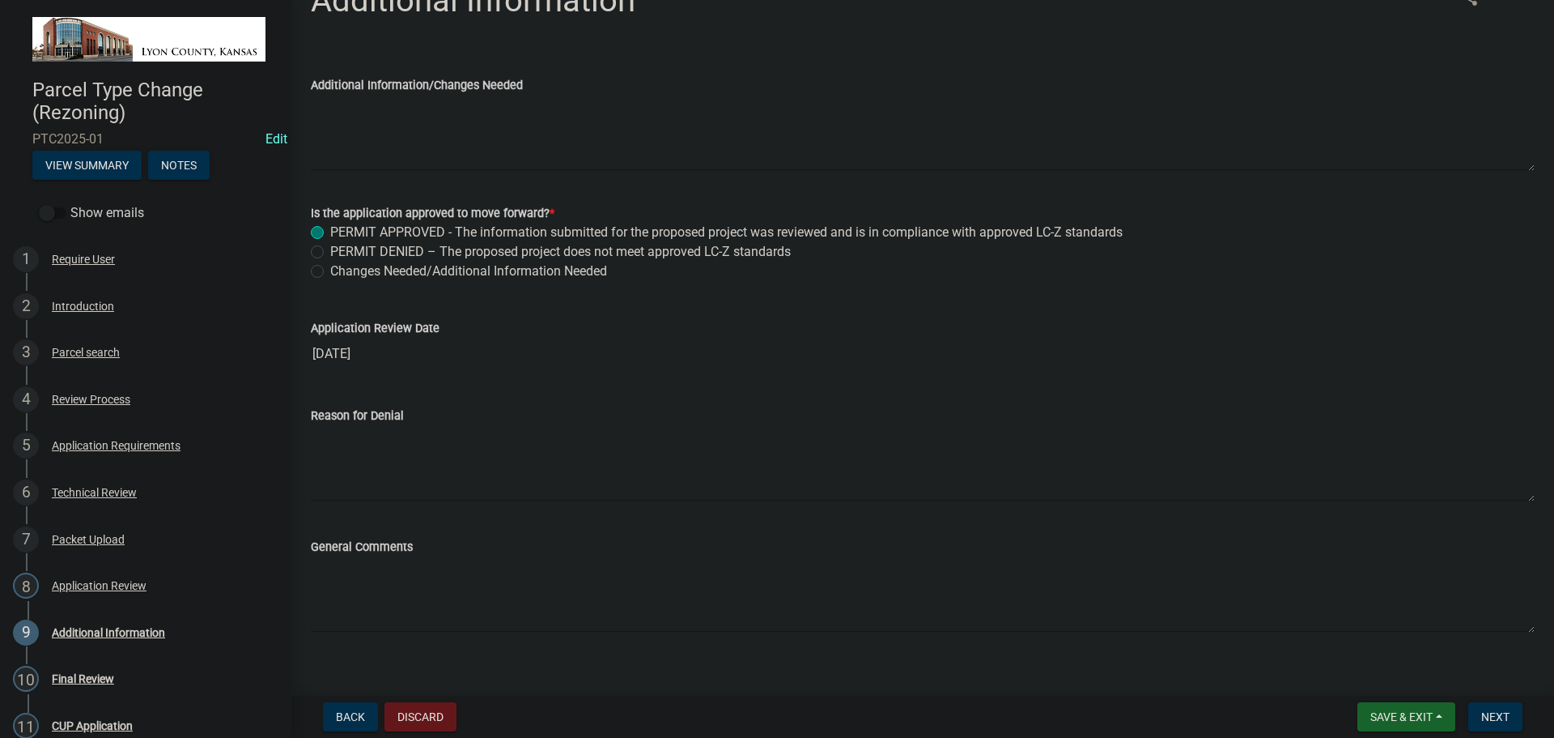
scroll to position [57, 0]
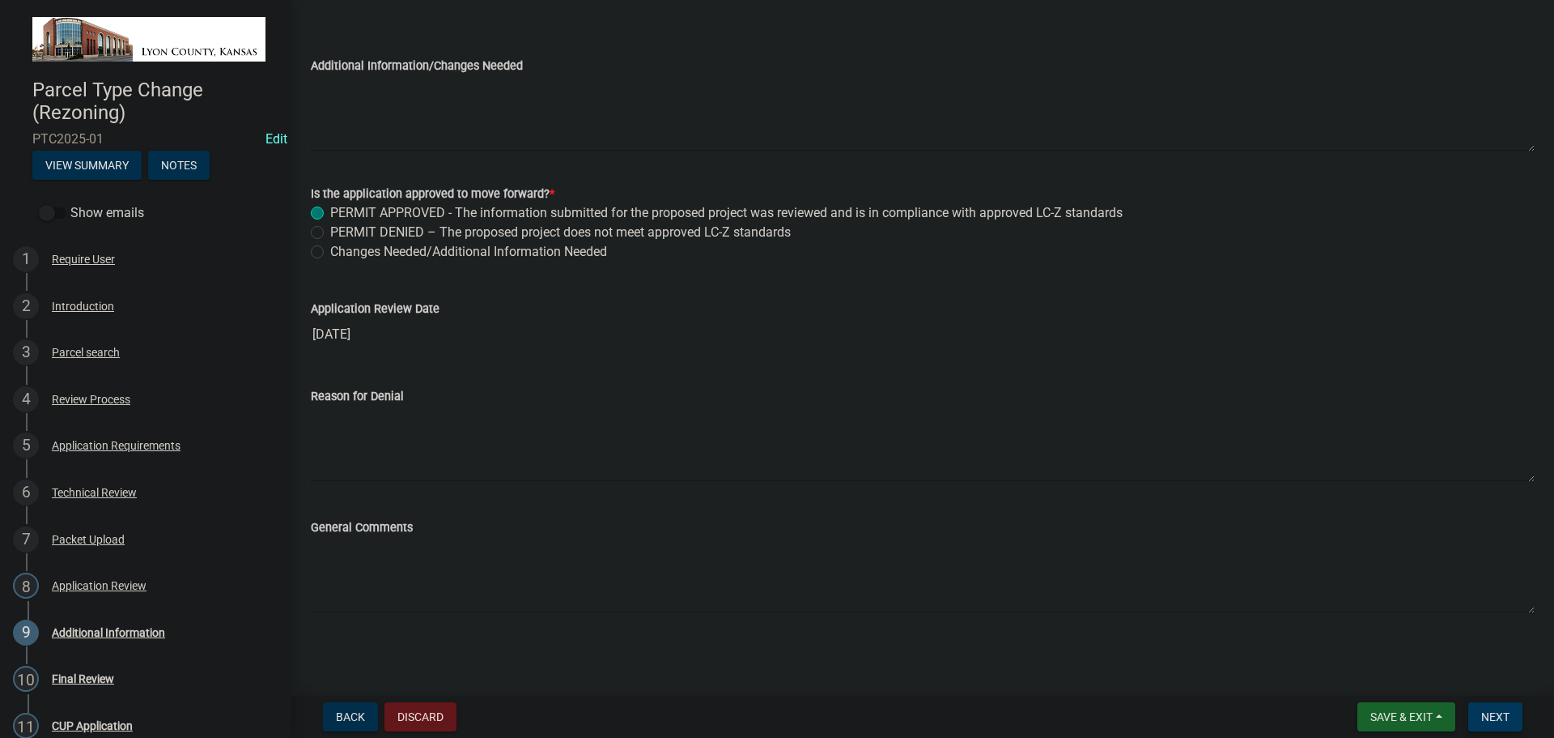
click at [1495, 713] on span "Next" at bounding box center [1496, 716] width 28 height 13
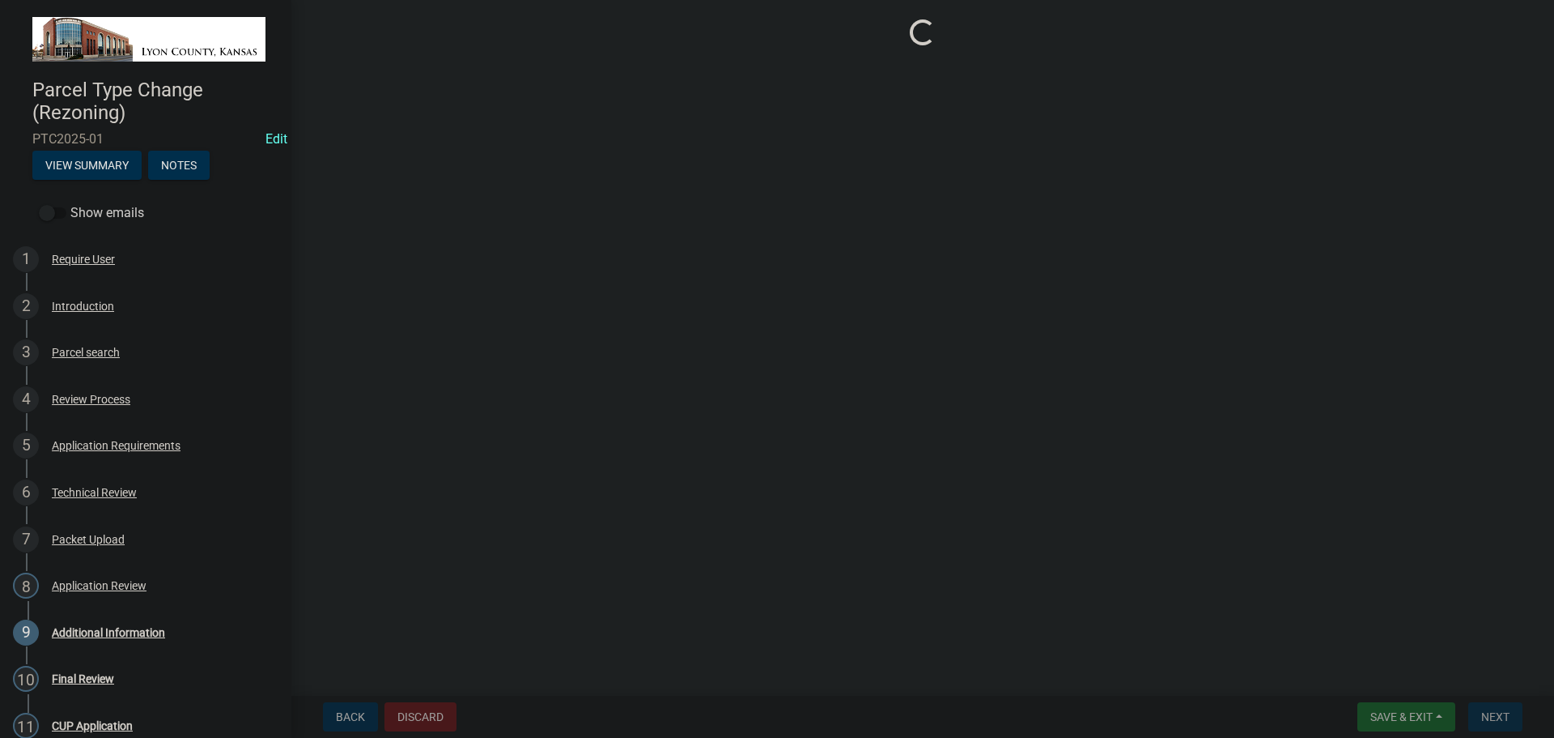
scroll to position [0, 0]
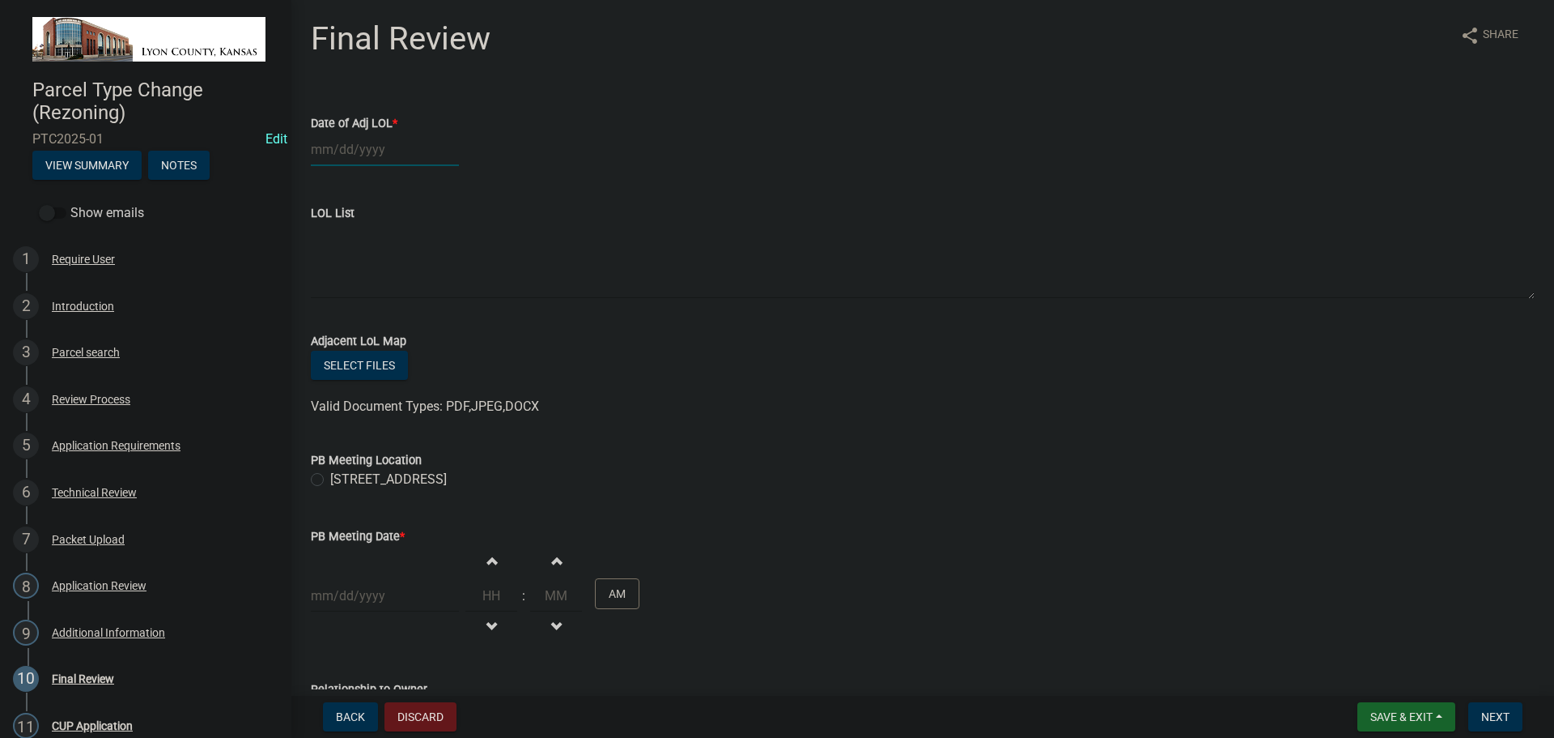
click at [324, 151] on div at bounding box center [385, 149] width 148 height 33
select select "10"
select select "2025"
click at [374, 287] on div "15" at bounding box center [379, 287] width 26 height 26
type input "[DATE]"
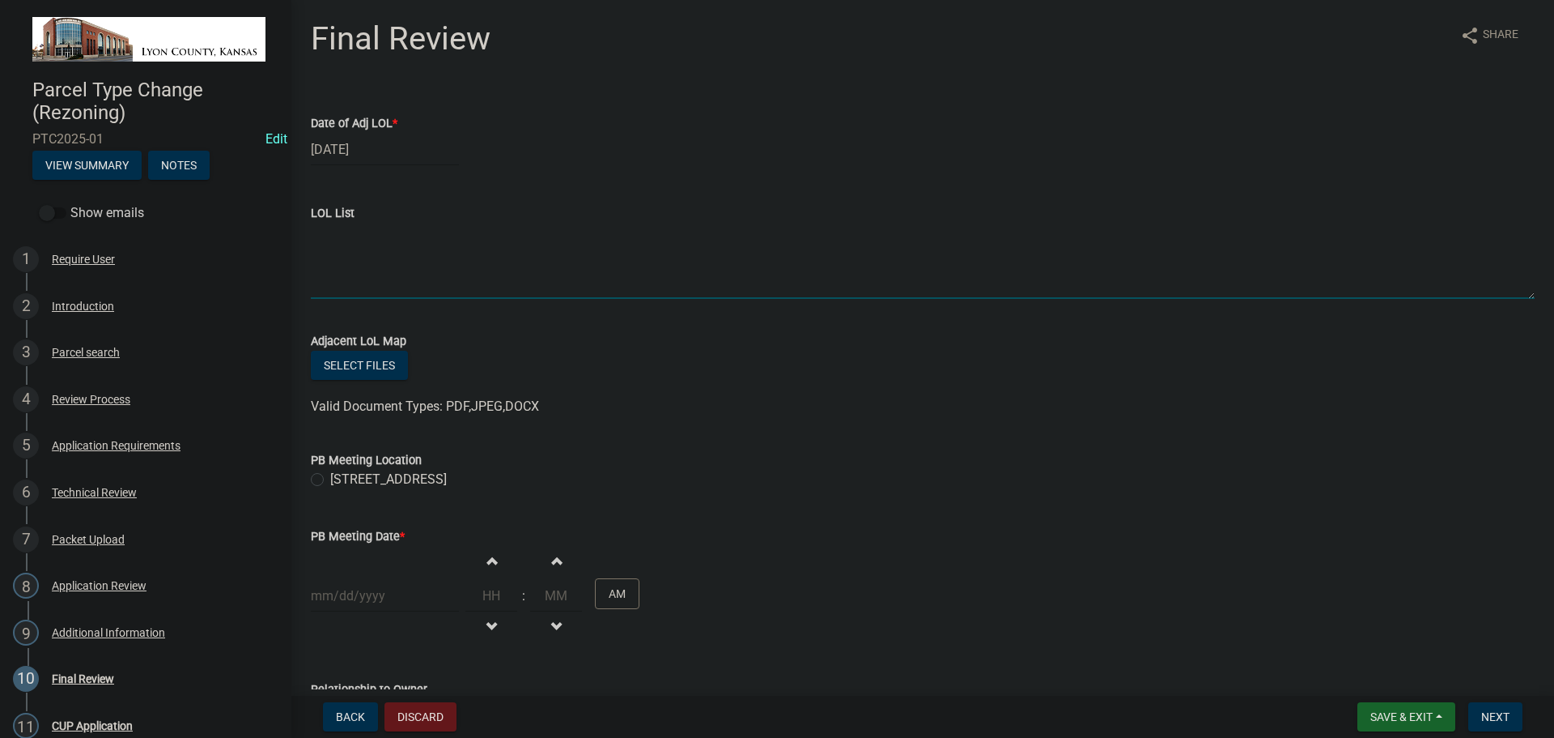
click at [334, 245] on textarea "LOL List" at bounding box center [923, 261] width 1224 height 76
paste textarea "NAME Address City ST [PERSON_NAME] [GEOGRAPHIC_DATA]-8169 [US_STATE] BEEF PROCE…"
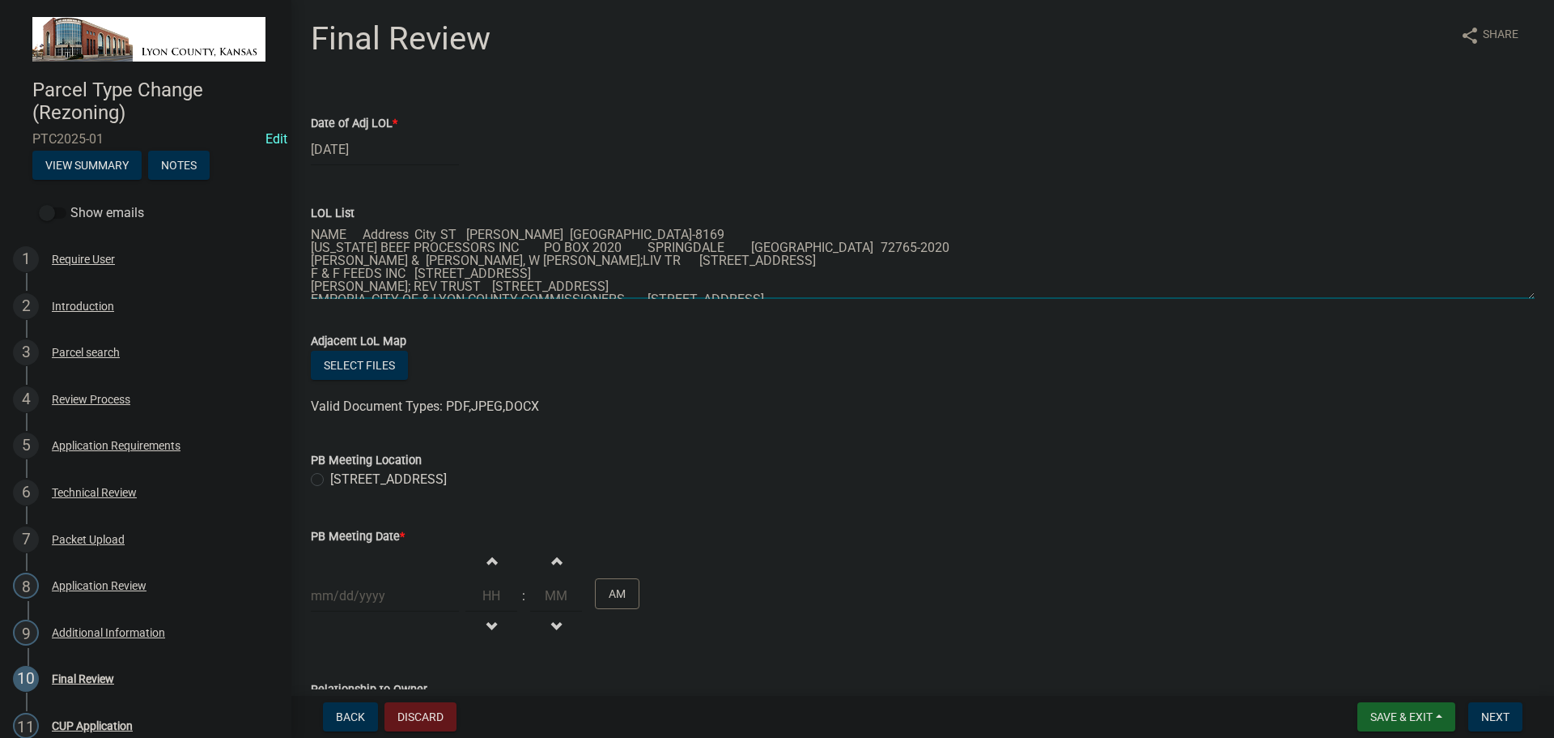
scroll to position [47, 0]
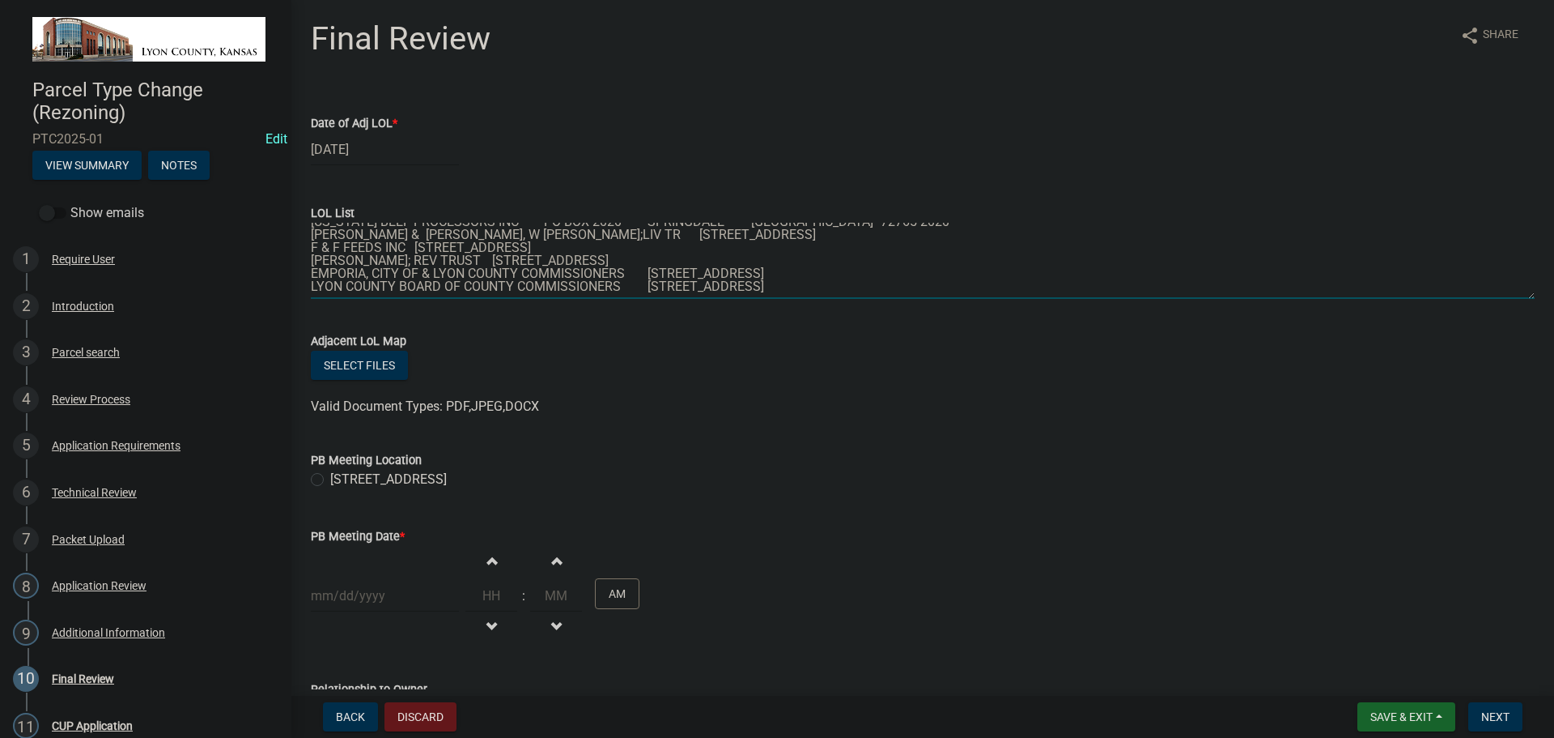
click at [359, 241] on textarea "NAME Address City ST [PERSON_NAME] [GEOGRAPHIC_DATA]-8169 [US_STATE] BEEF PROCE…" at bounding box center [923, 261] width 1224 height 76
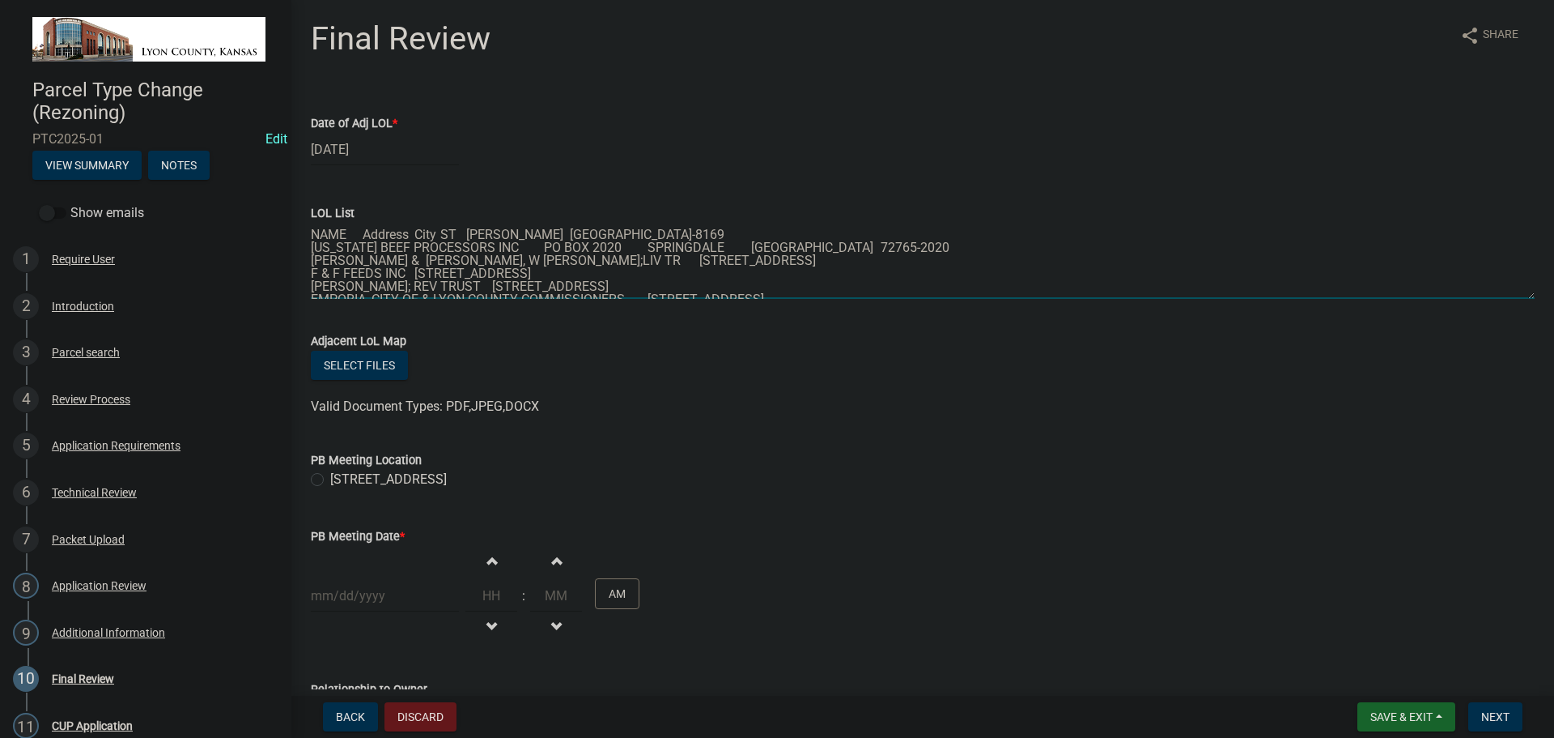
drag, startPoint x: 311, startPoint y: 232, endPoint x: 349, endPoint y: 232, distance: 38.1
click at [349, 232] on textarea "NAME Address City ST [PERSON_NAME] [GEOGRAPHIC_DATA]-8169 [US_STATE] BEEF PROCE…" at bounding box center [923, 261] width 1224 height 76
type textarea "NAME Address City ST [PERSON_NAME] [GEOGRAPHIC_DATA]-8169 [US_STATE] BEEF PROCE…"
click at [366, 364] on button "Select files" at bounding box center [359, 365] width 97 height 29
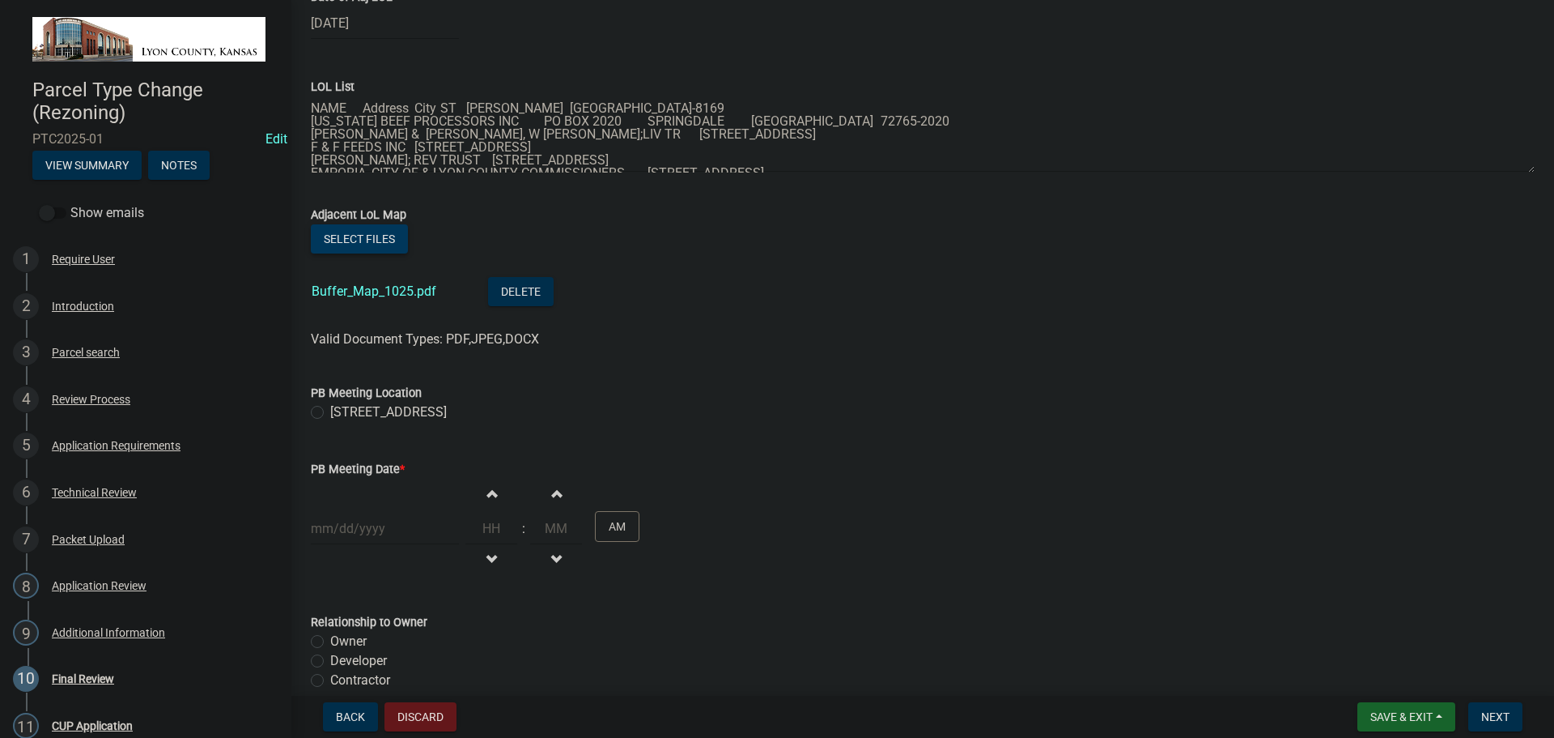
scroll to position [162, 0]
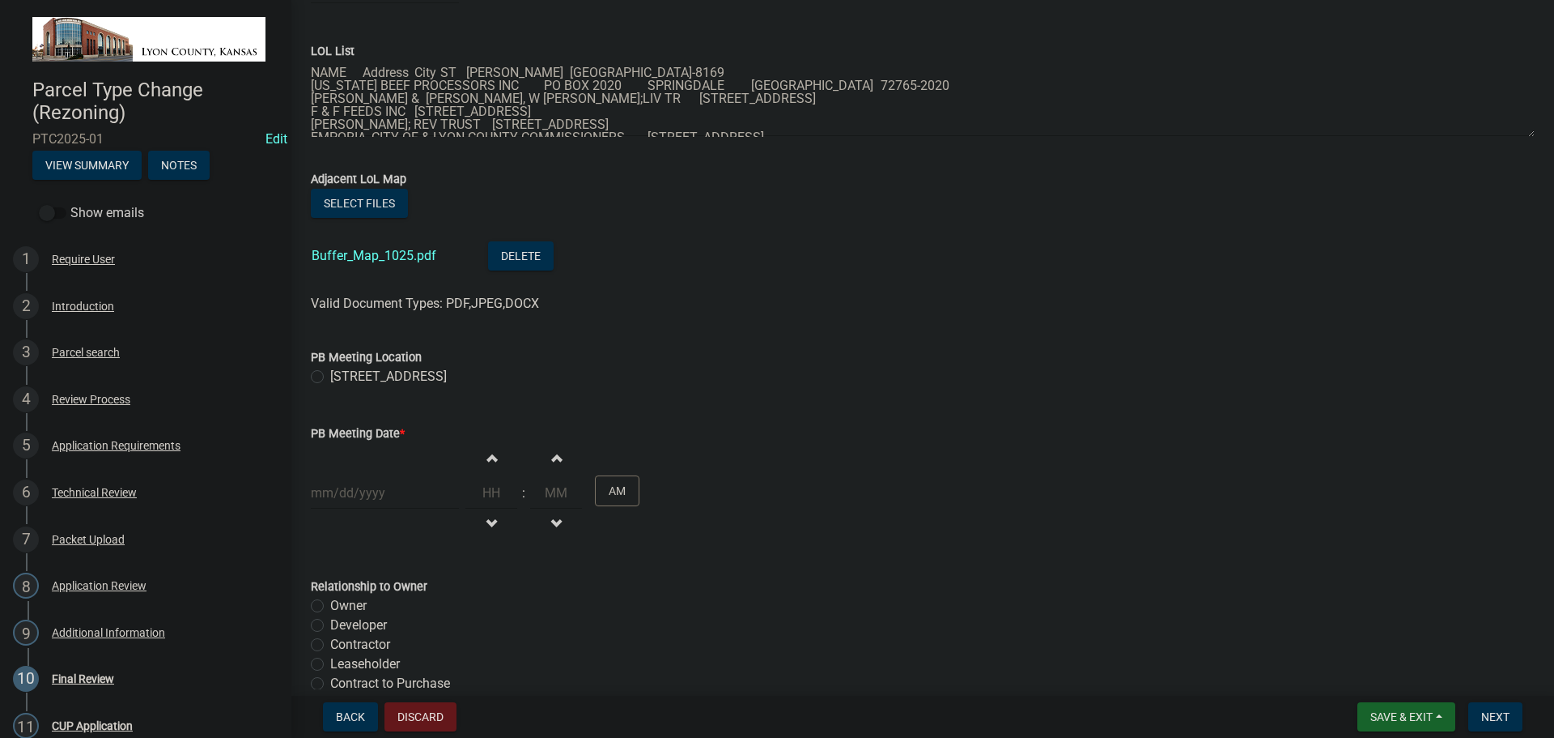
click at [330, 375] on label "[STREET_ADDRESS]" at bounding box center [388, 376] width 117 height 19
click at [330, 375] on input "[STREET_ADDRESS]" at bounding box center [335, 372] width 11 height 11
radio input "true"
click at [397, 496] on div at bounding box center [385, 492] width 148 height 33
select select "10"
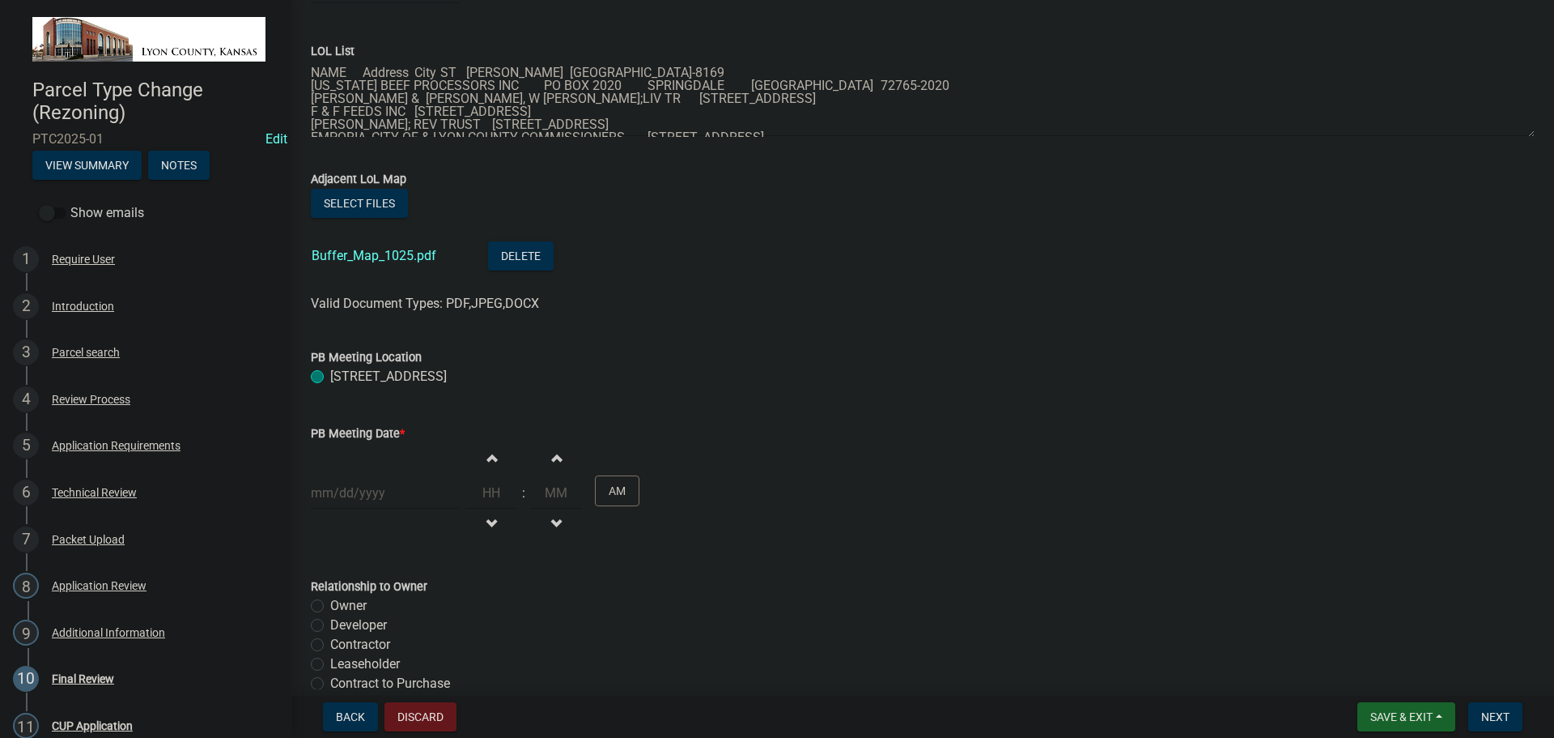
select select "2025"
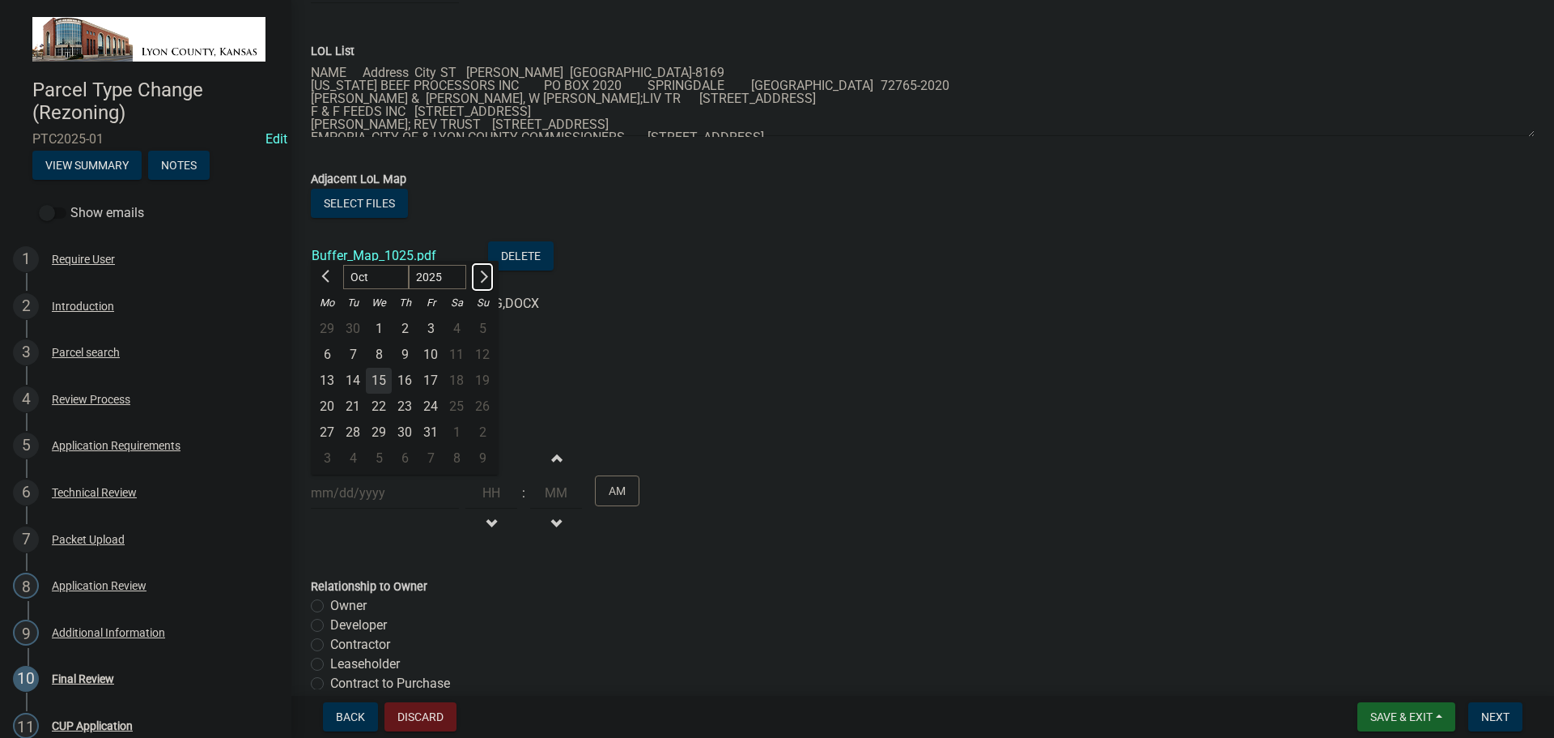
click at [483, 269] on button "Next month" at bounding box center [482, 277] width 19 height 26
select select "11"
click at [379, 376] on div "12" at bounding box center [379, 381] width 26 height 26
type input "[DATE]"
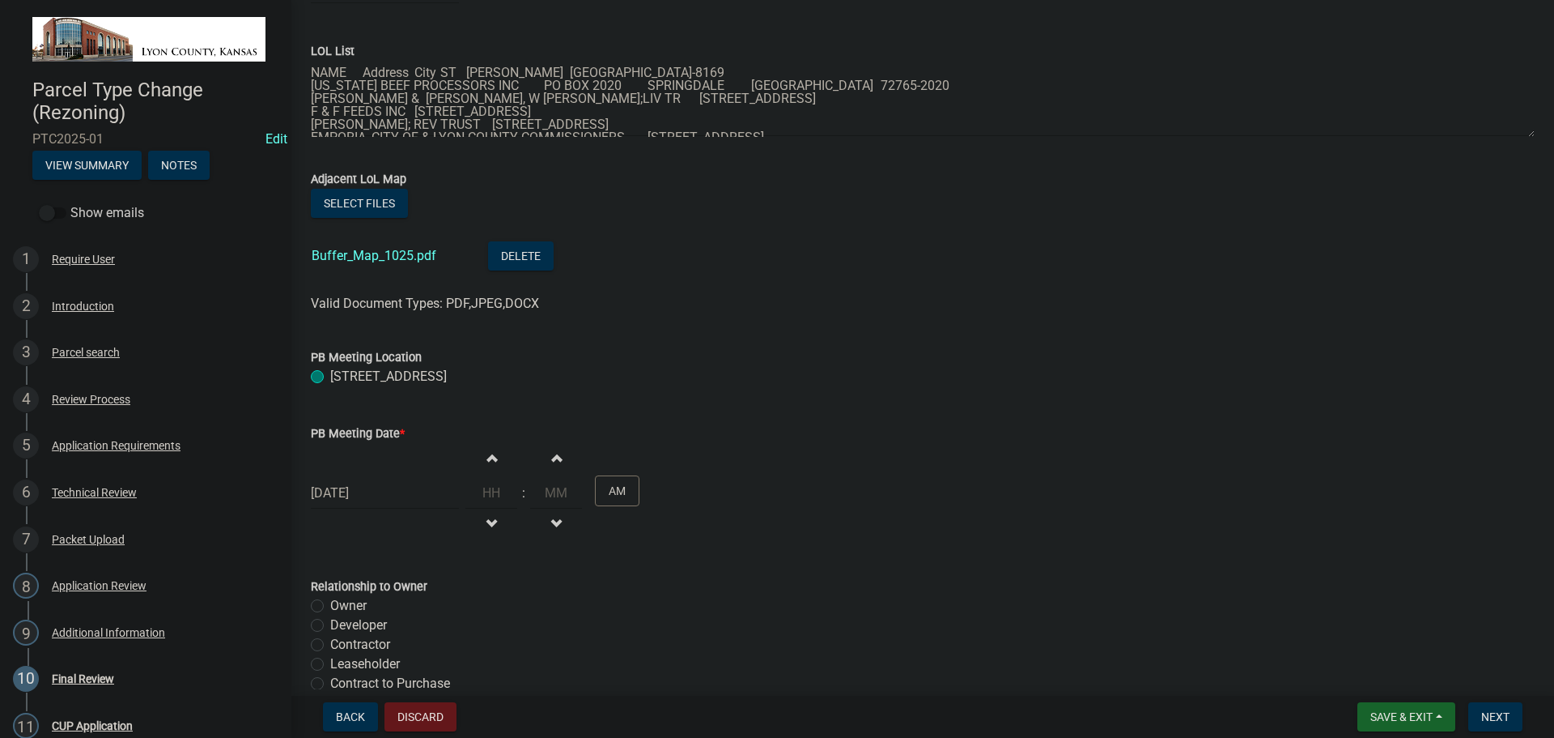
click at [487, 455] on span "button" at bounding box center [491, 457] width 8 height 13
type input "01"
type input "00"
click at [484, 491] on input "01" at bounding box center [492, 492] width 52 height 33
type input "07"
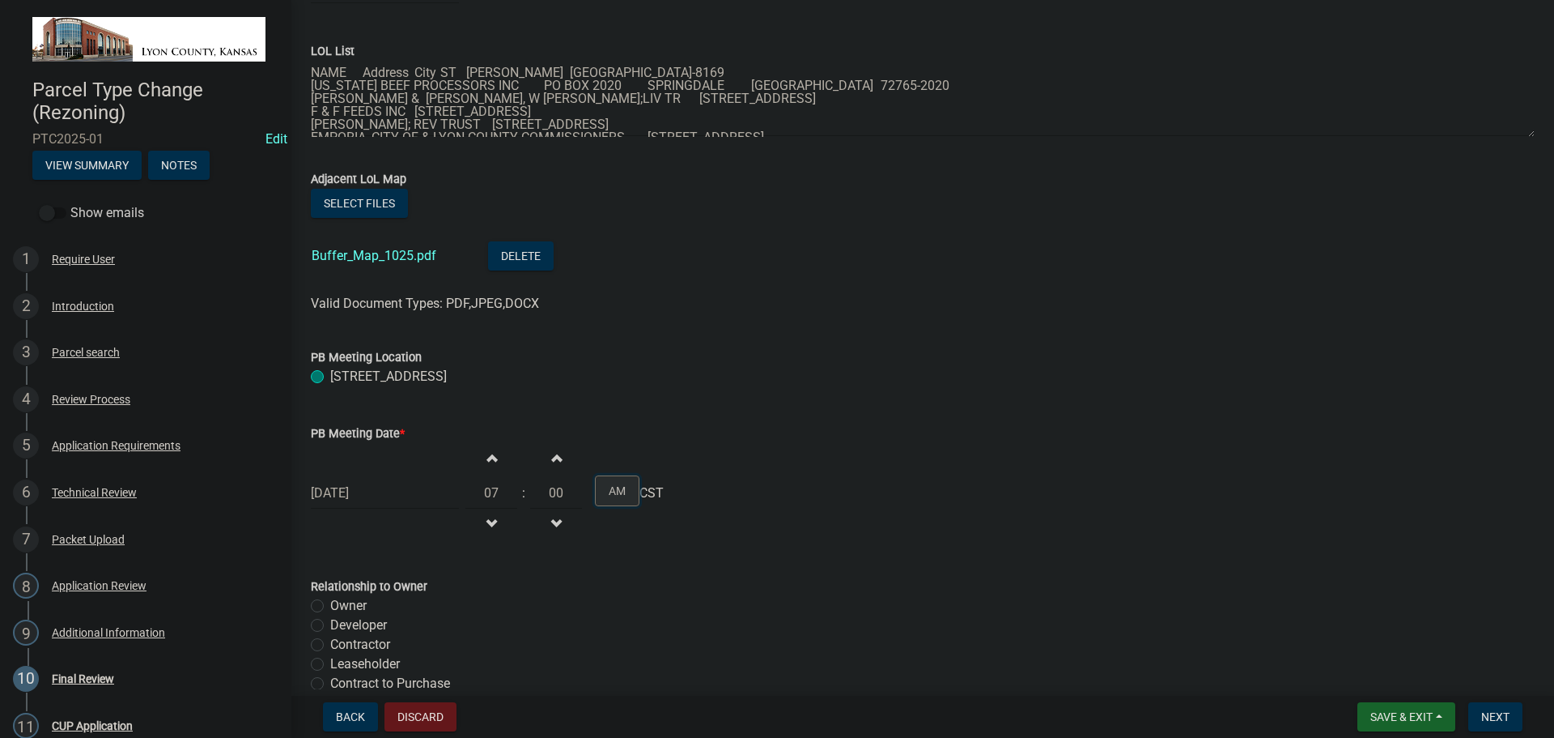
click at [615, 490] on button "AM" at bounding box center [617, 490] width 45 height 31
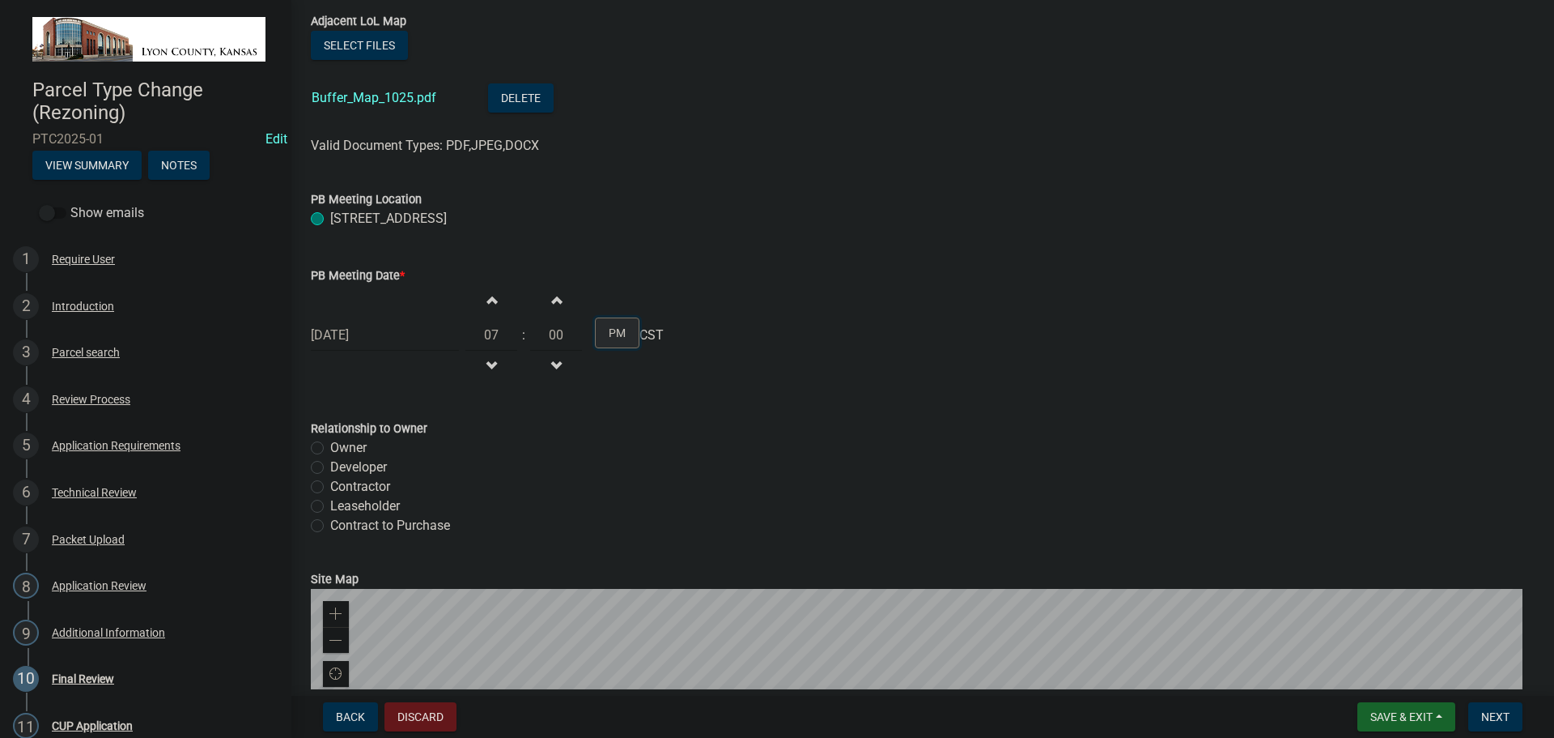
scroll to position [324, 0]
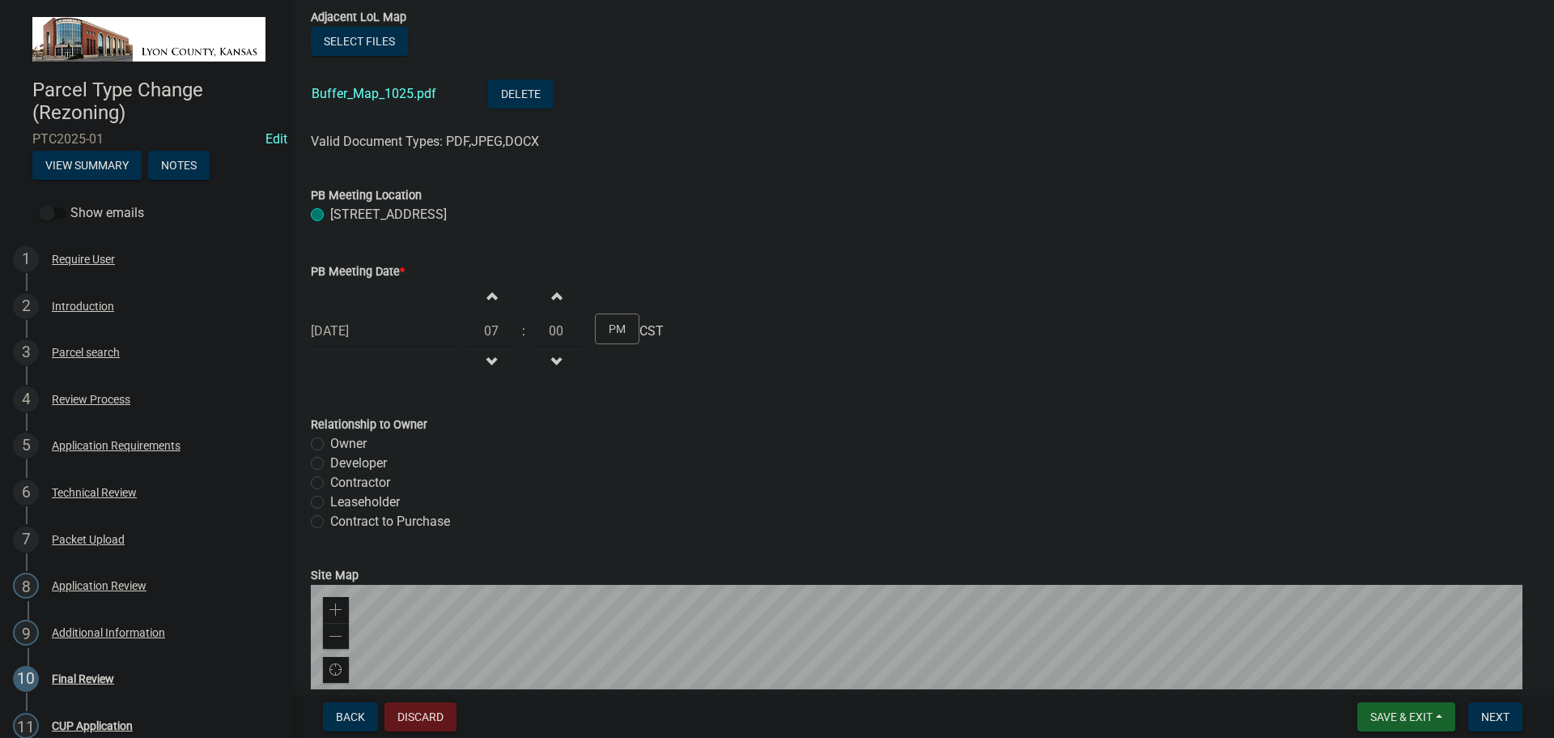
click at [330, 443] on label "Owner" at bounding box center [348, 443] width 36 height 19
click at [330, 443] on input "Owner" at bounding box center [335, 439] width 11 height 11
radio input "true"
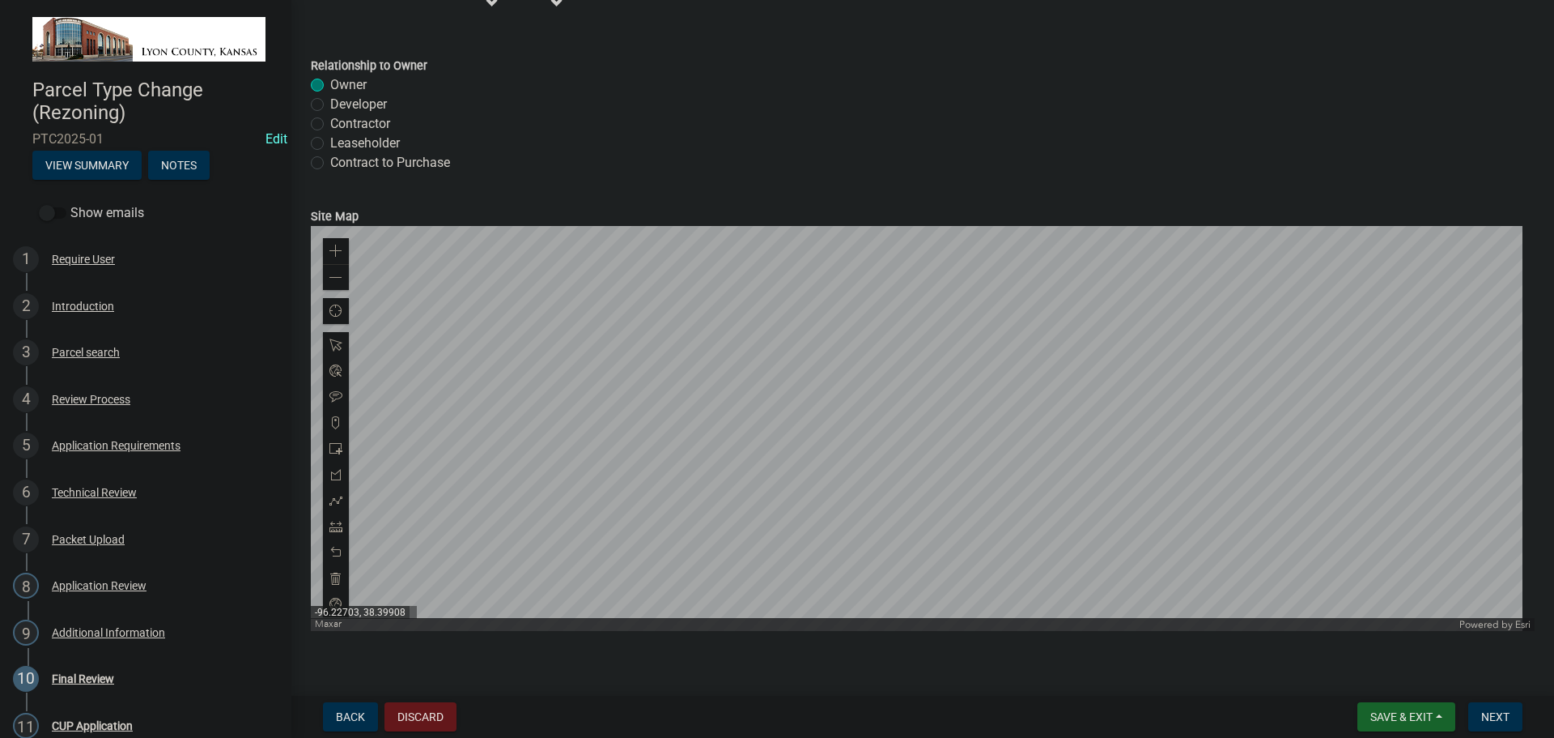
scroll to position [702, 0]
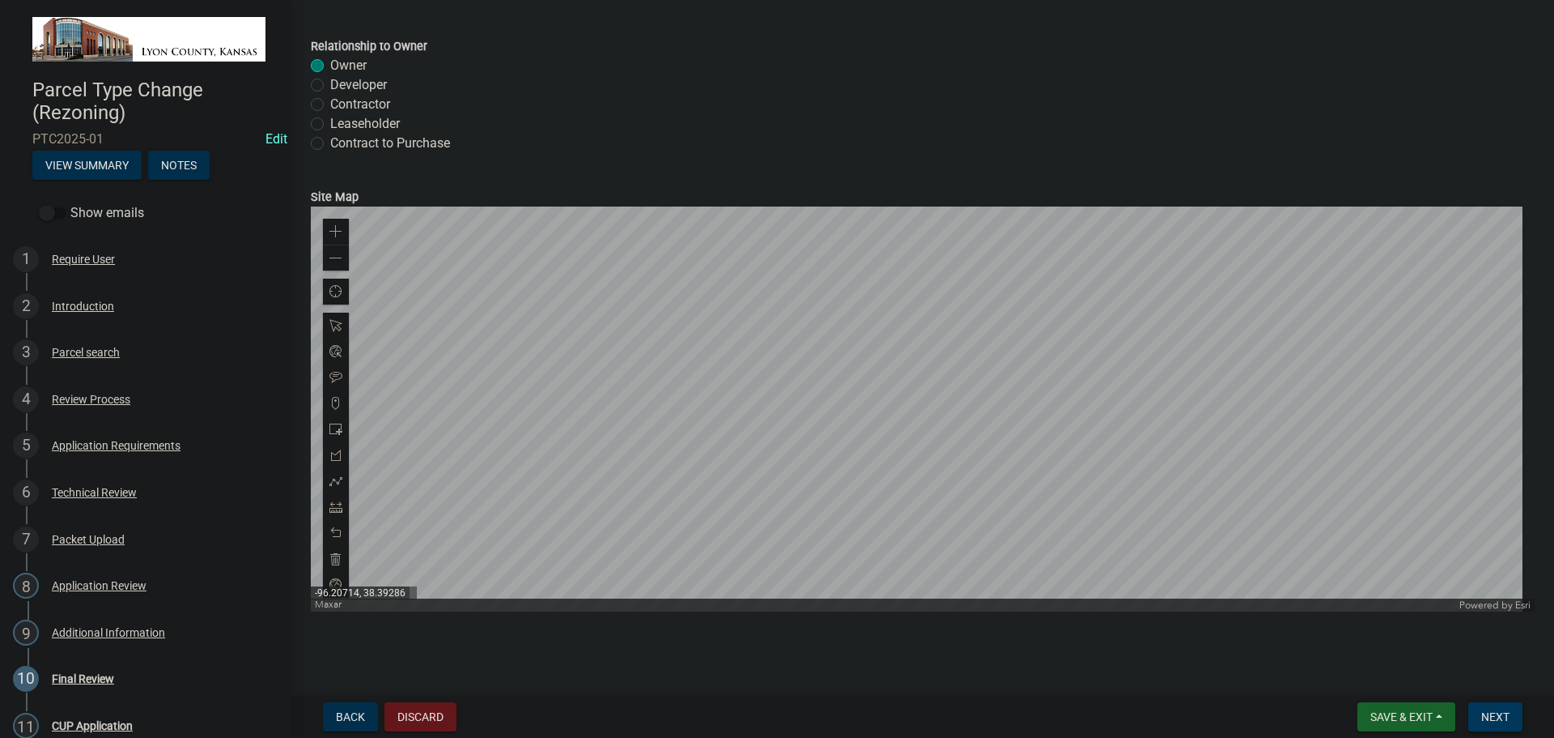
click at [1503, 712] on span "Next" at bounding box center [1496, 716] width 28 height 13
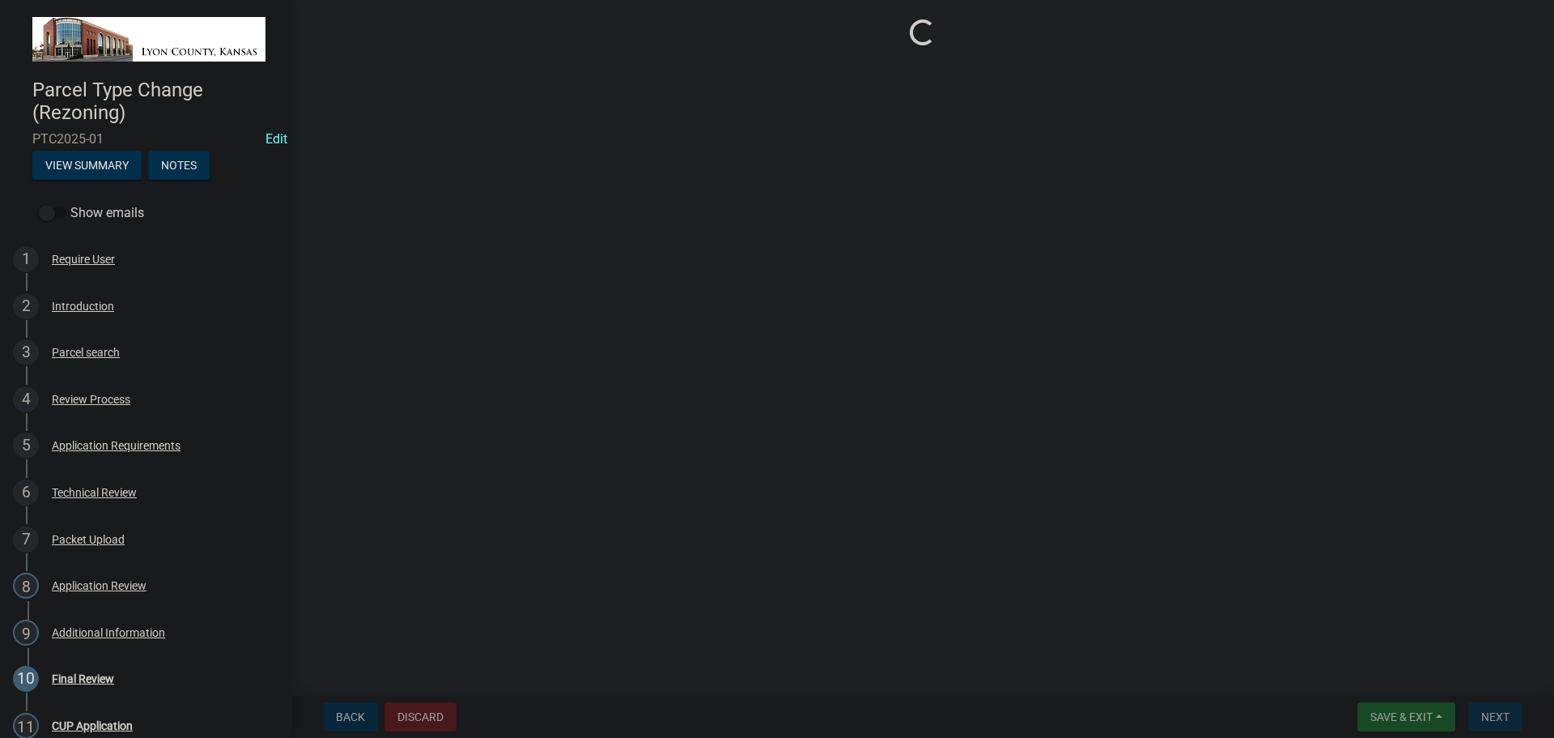
scroll to position [0, 0]
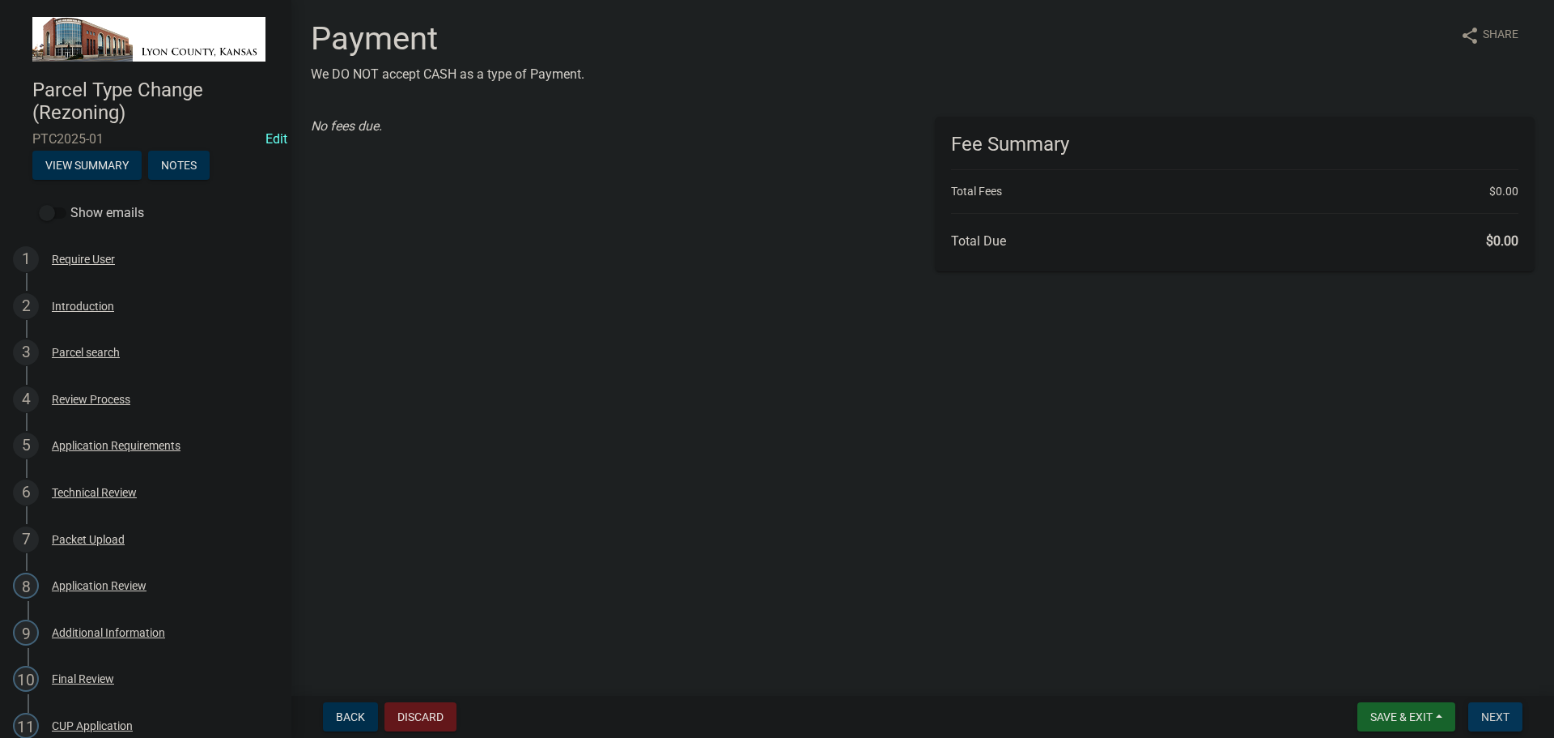
click at [1498, 717] on span "Next" at bounding box center [1496, 716] width 28 height 13
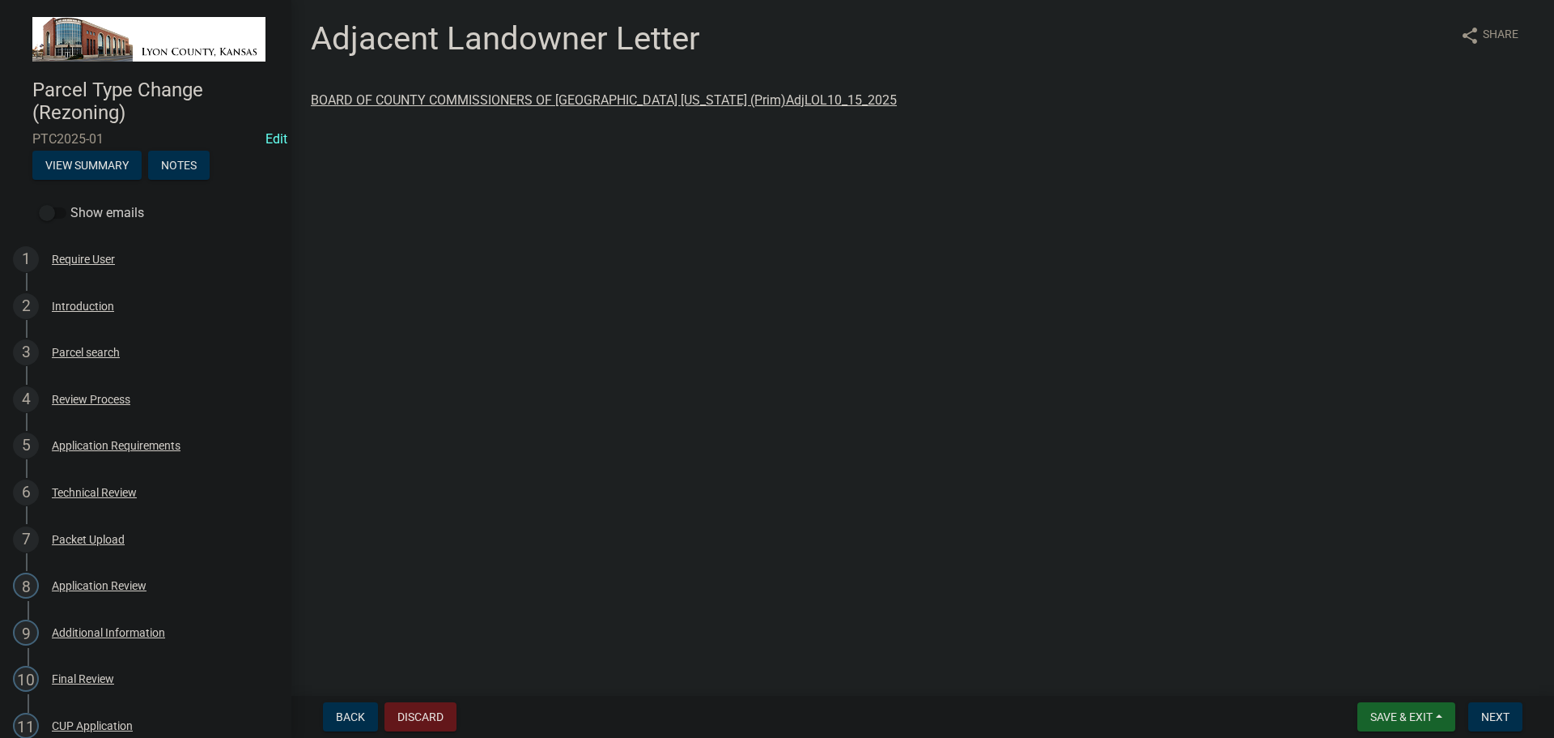
click at [573, 101] on link "BOARD OF COUNTY COMMISSIONERS OF [GEOGRAPHIC_DATA] [US_STATE] (Prim)AdjLOL10_15…" at bounding box center [604, 99] width 586 height 15
click at [74, 536] on div "Packet Upload" at bounding box center [88, 539] width 73 height 11
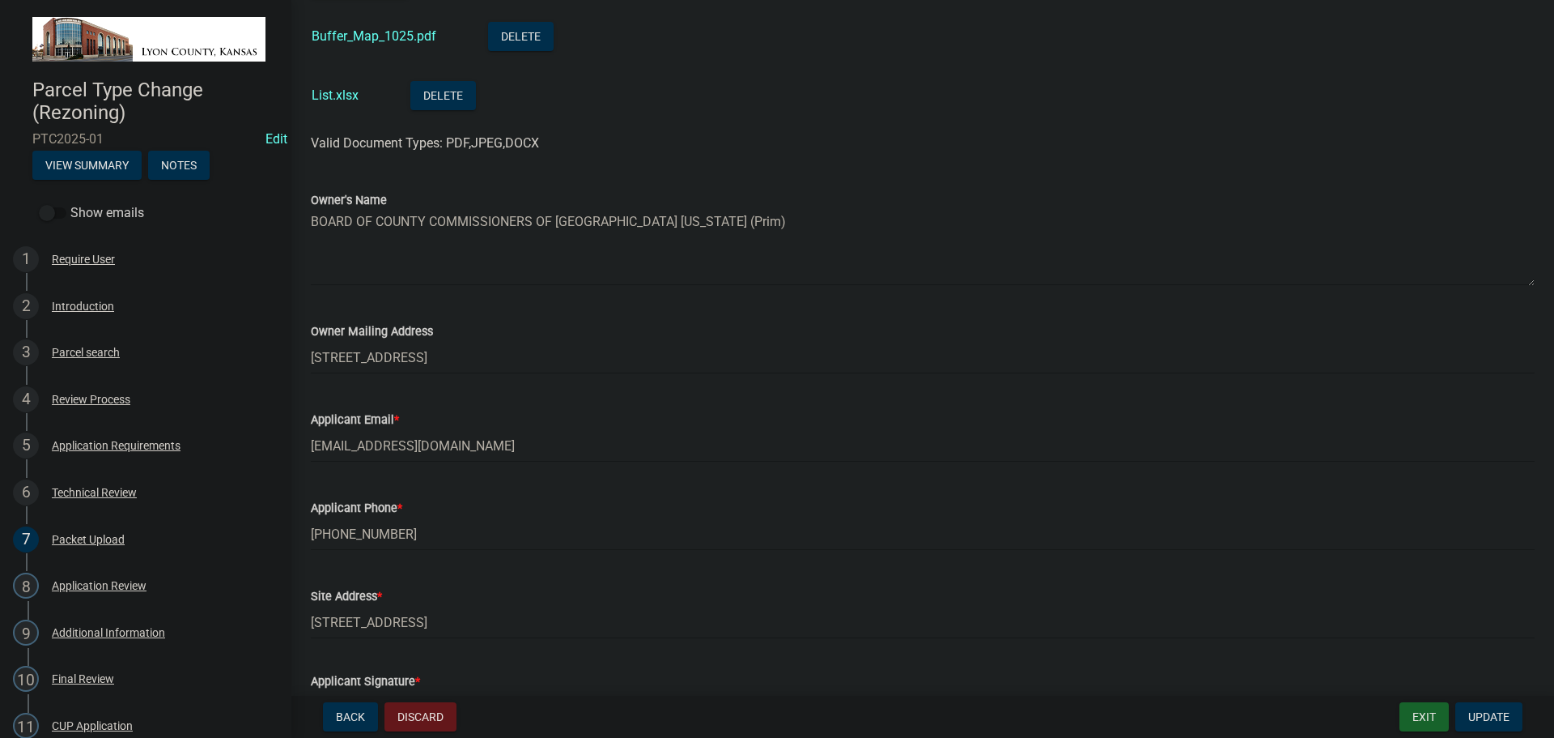
scroll to position [422, 0]
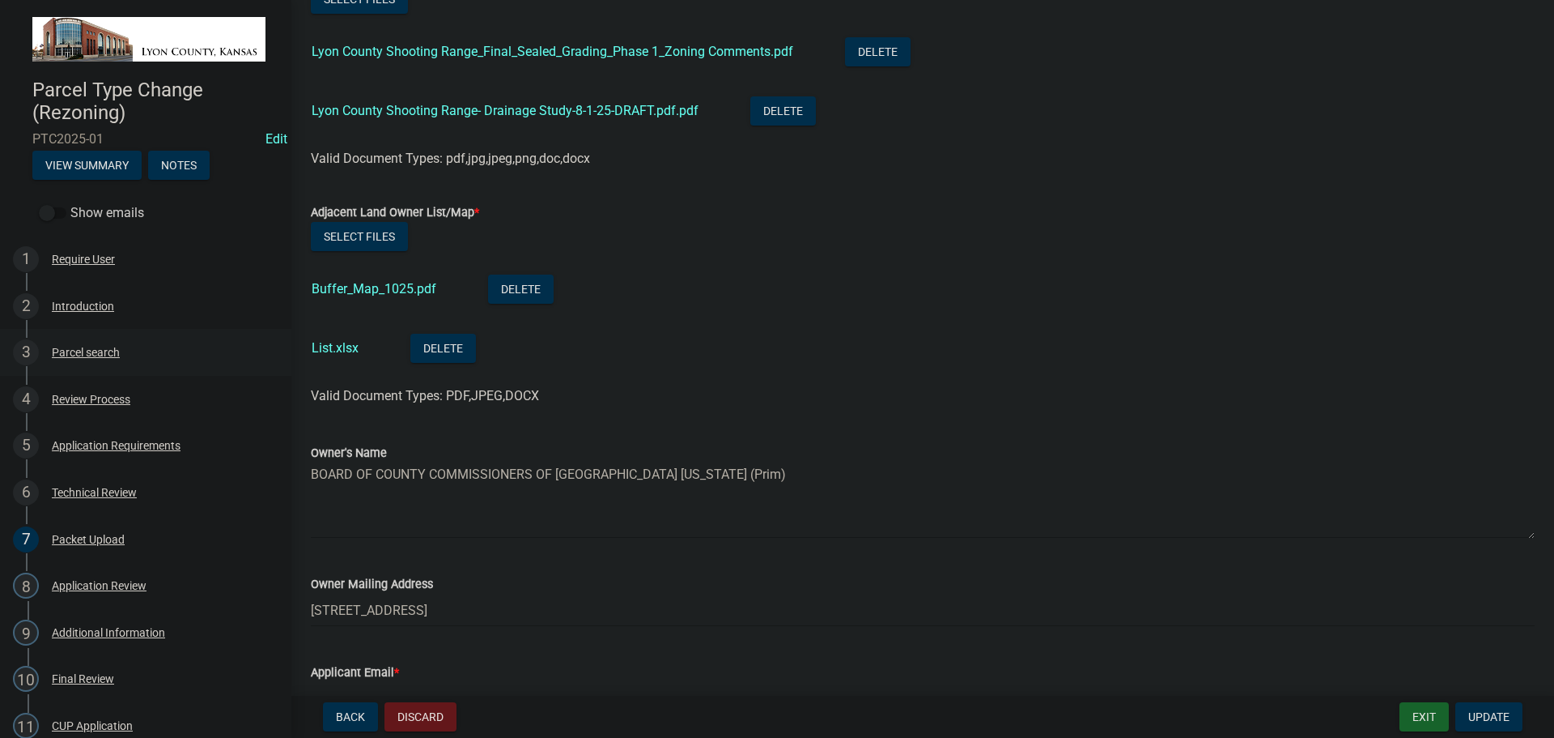
click at [71, 351] on div "Parcel search" at bounding box center [86, 352] width 68 height 11
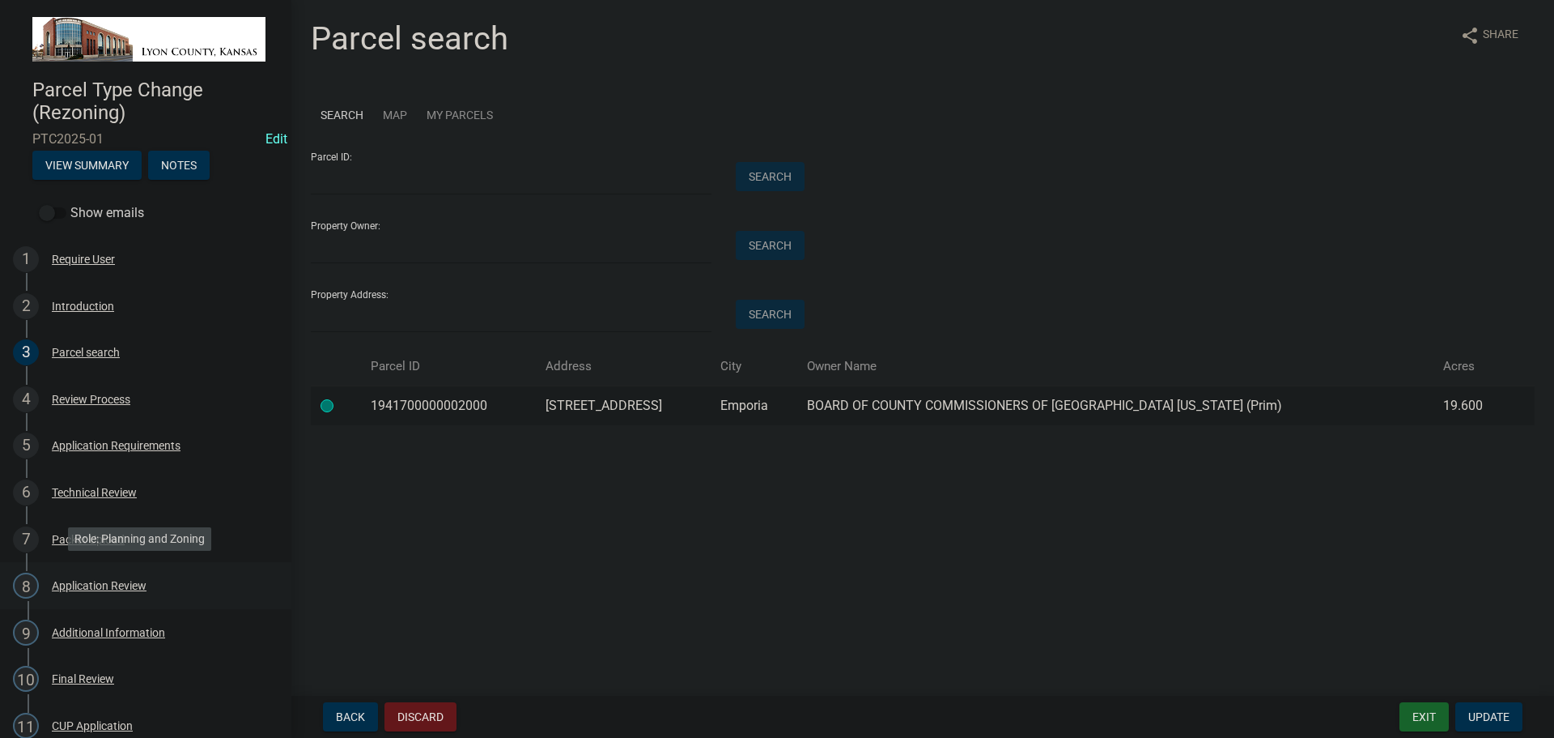
click at [76, 583] on div "Application Review" at bounding box center [99, 585] width 95 height 11
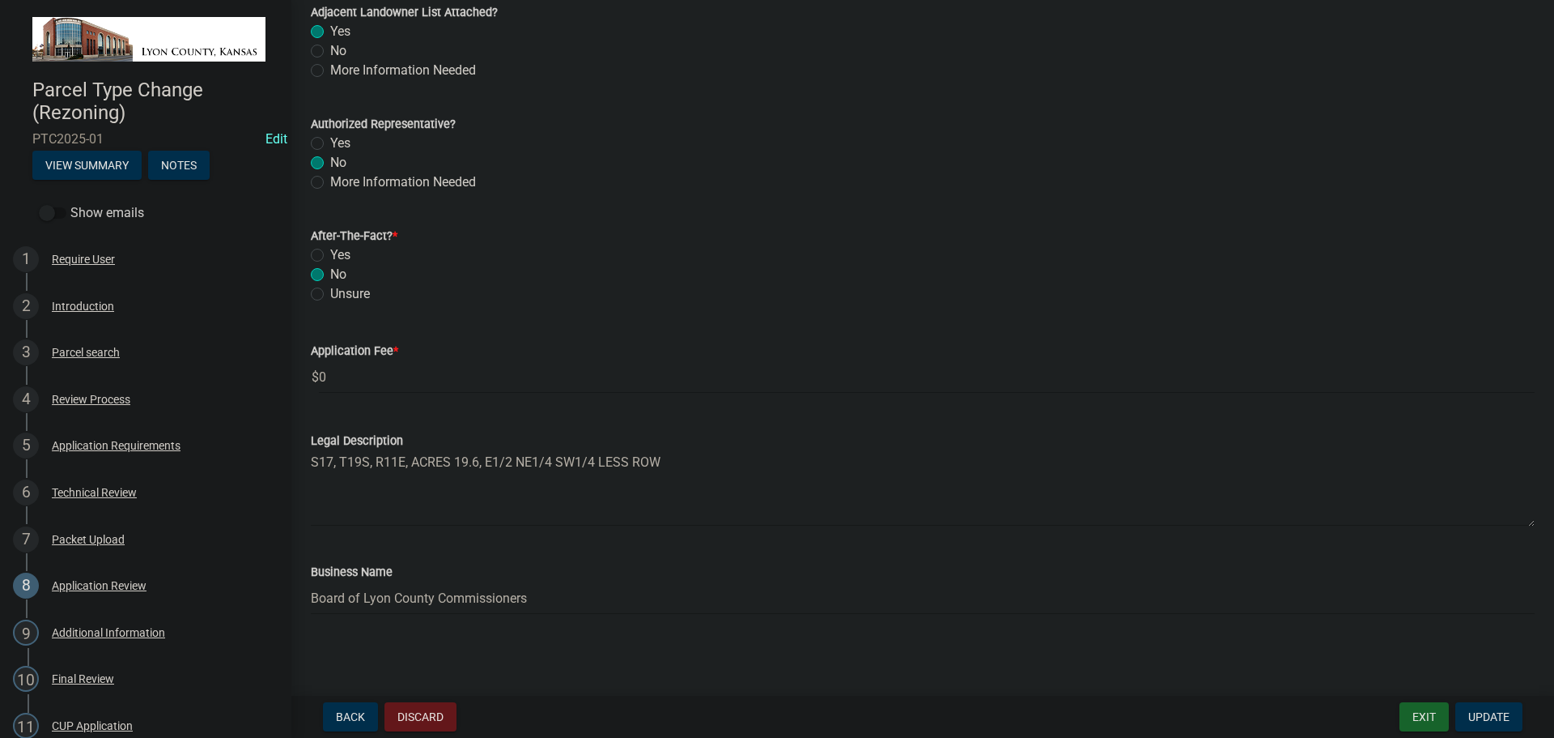
scroll to position [1153, 0]
drag, startPoint x: 661, startPoint y: 459, endPoint x: 275, endPoint y: 452, distance: 385.4
click at [275, 455] on div "Parcel Type Change (Rezoning) PTC2025-01 Edit View Summary Notes Show emails 1 …" at bounding box center [777, 369] width 1554 height 738
paste textarea "THE EAST ONE-HALF OF THE NORTHEAST QUARTER OF THE SOUTHWEST QUARTER (E1/2 NE 1/…"
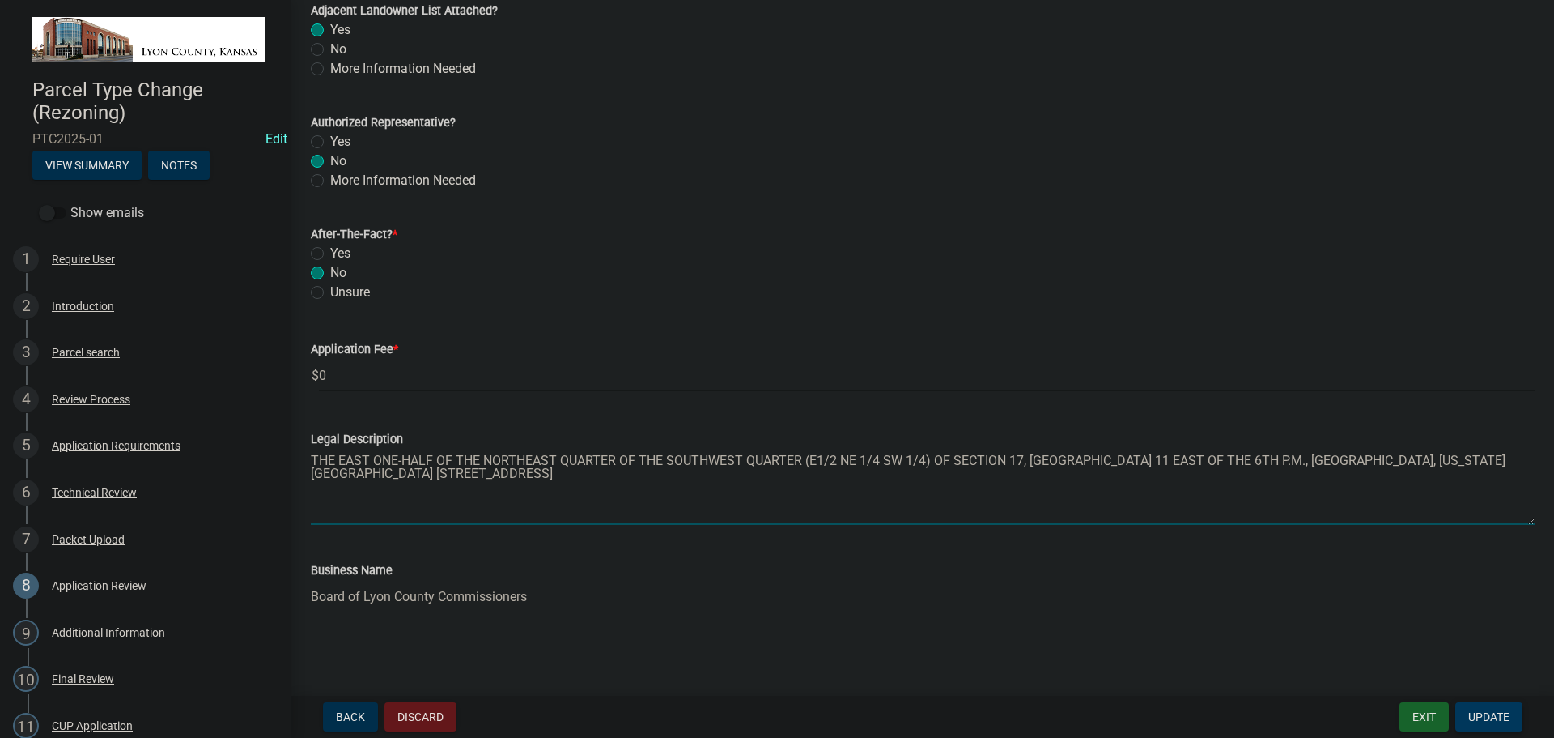
type textarea "THE EAST ONE-HALF OF THE NORTHEAST QUARTER OF THE SOUTHWEST QUARTER (E1/2 NE 1/…"
click at [1477, 714] on span "Update" at bounding box center [1489, 716] width 41 height 13
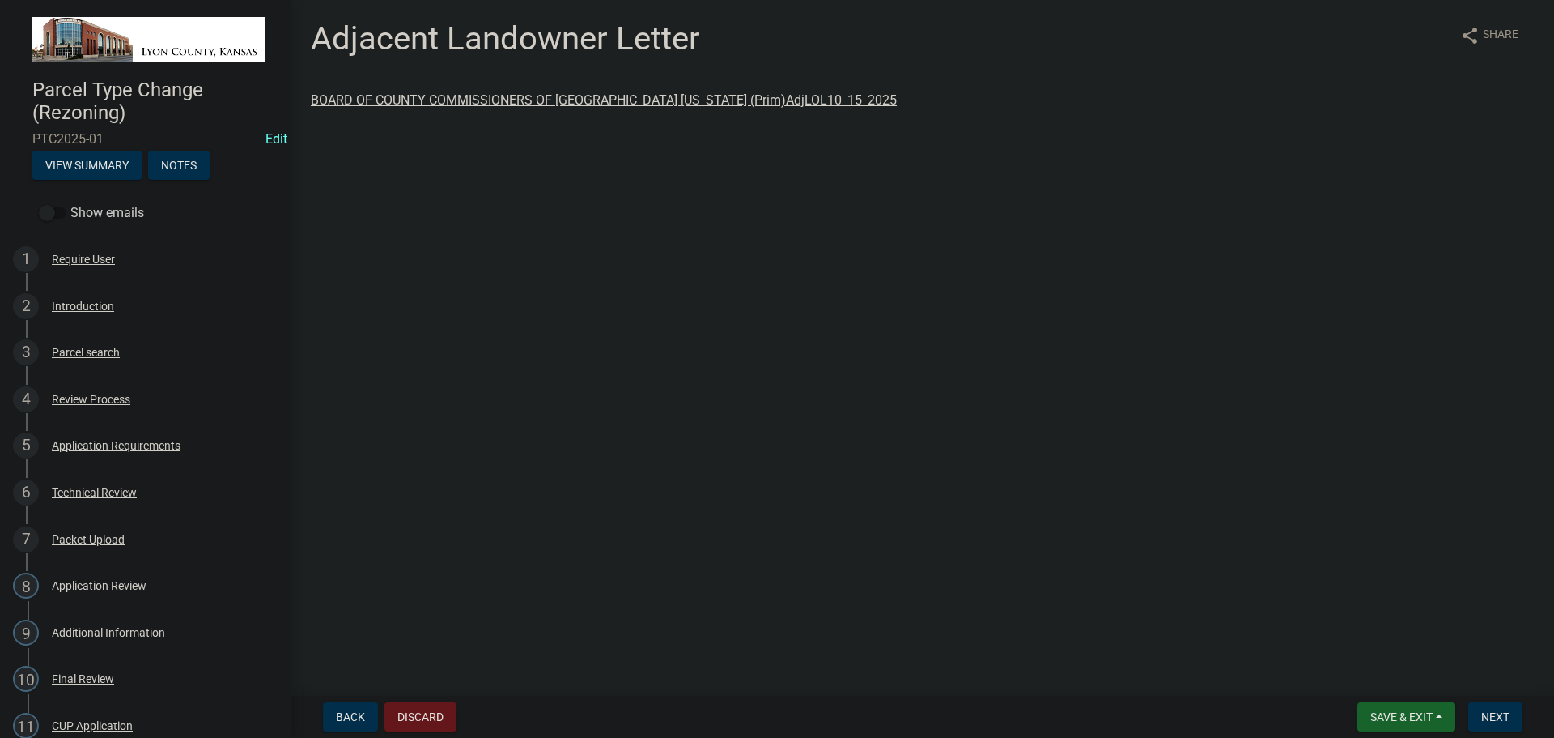
click at [558, 100] on link "BOARD OF COUNTY COMMISSIONERS OF [GEOGRAPHIC_DATA] [US_STATE] (Prim)AdjLOL10_15…" at bounding box center [604, 99] width 586 height 15
click at [70, 581] on div "Application Review" at bounding box center [99, 585] width 95 height 11
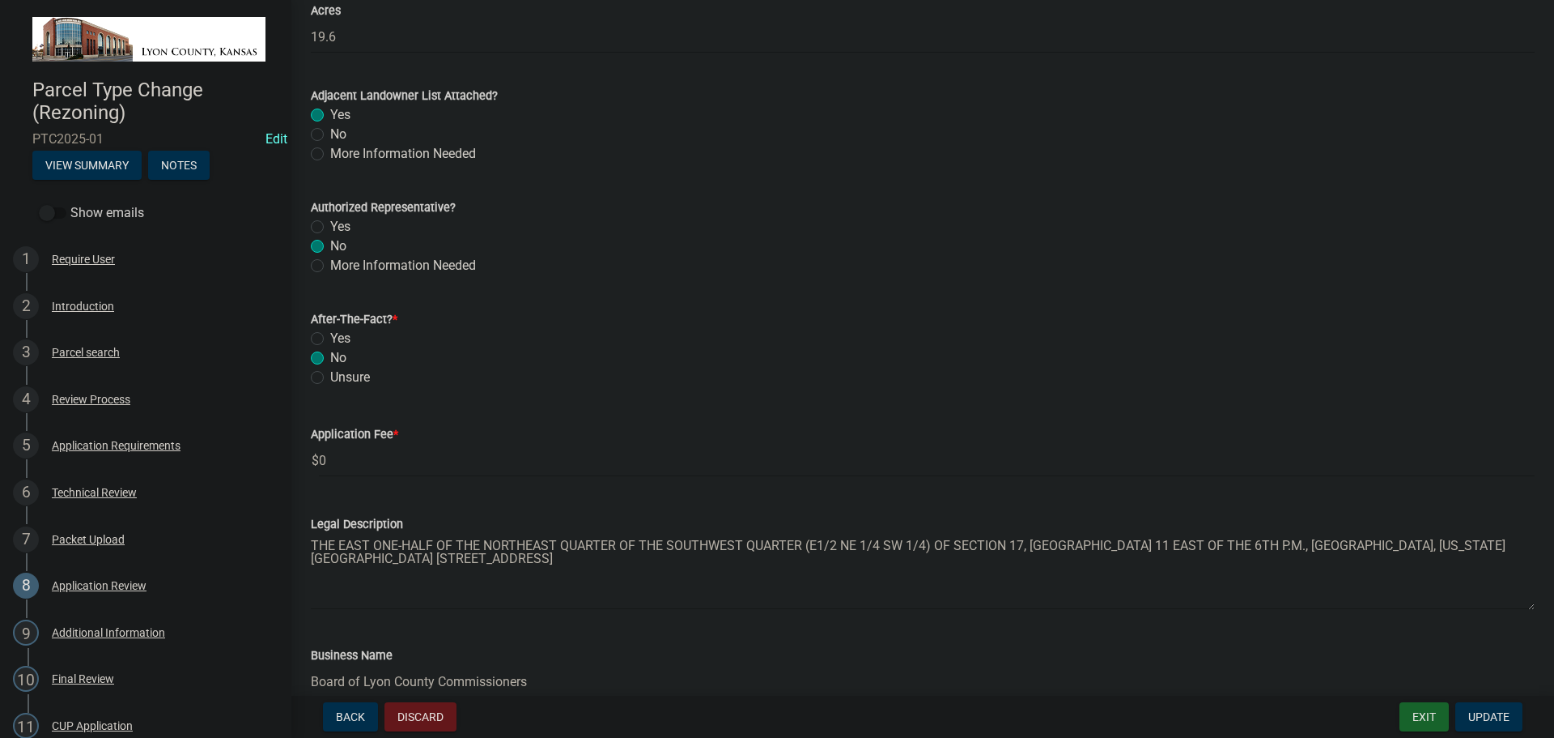
scroll to position [1153, 0]
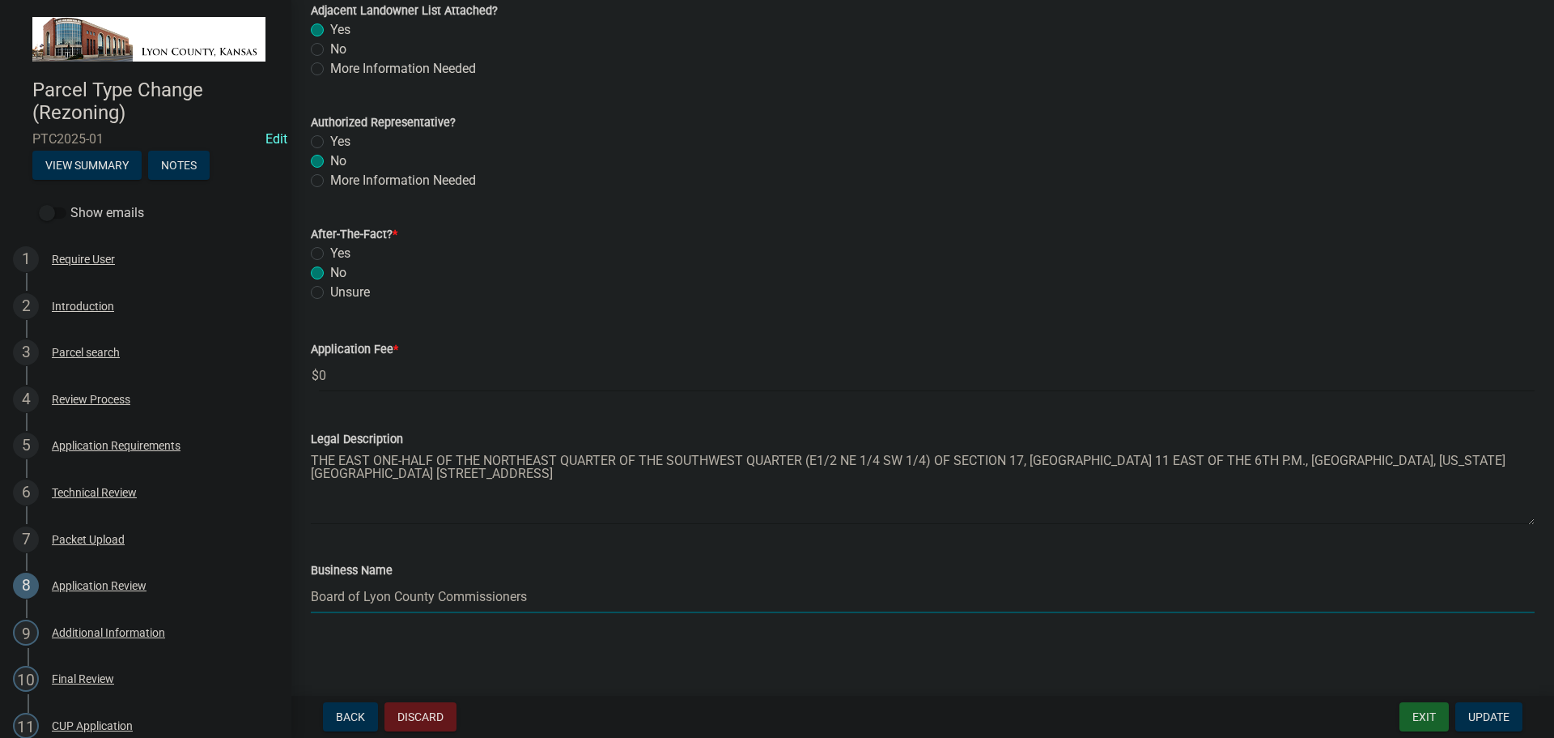
drag, startPoint x: 362, startPoint y: 594, endPoint x: 306, endPoint y: 600, distance: 56.1
click at [306, 600] on div "Business Name Board of Lyon County Commissioners" at bounding box center [923, 575] width 1248 height 75
drag, startPoint x: 478, startPoint y: 593, endPoint x: 381, endPoint y: 589, distance: 98.0
click at [382, 592] on input "Lyon County Commissioners" at bounding box center [923, 596] width 1224 height 33
type input "[GEOGRAPHIC_DATA]"
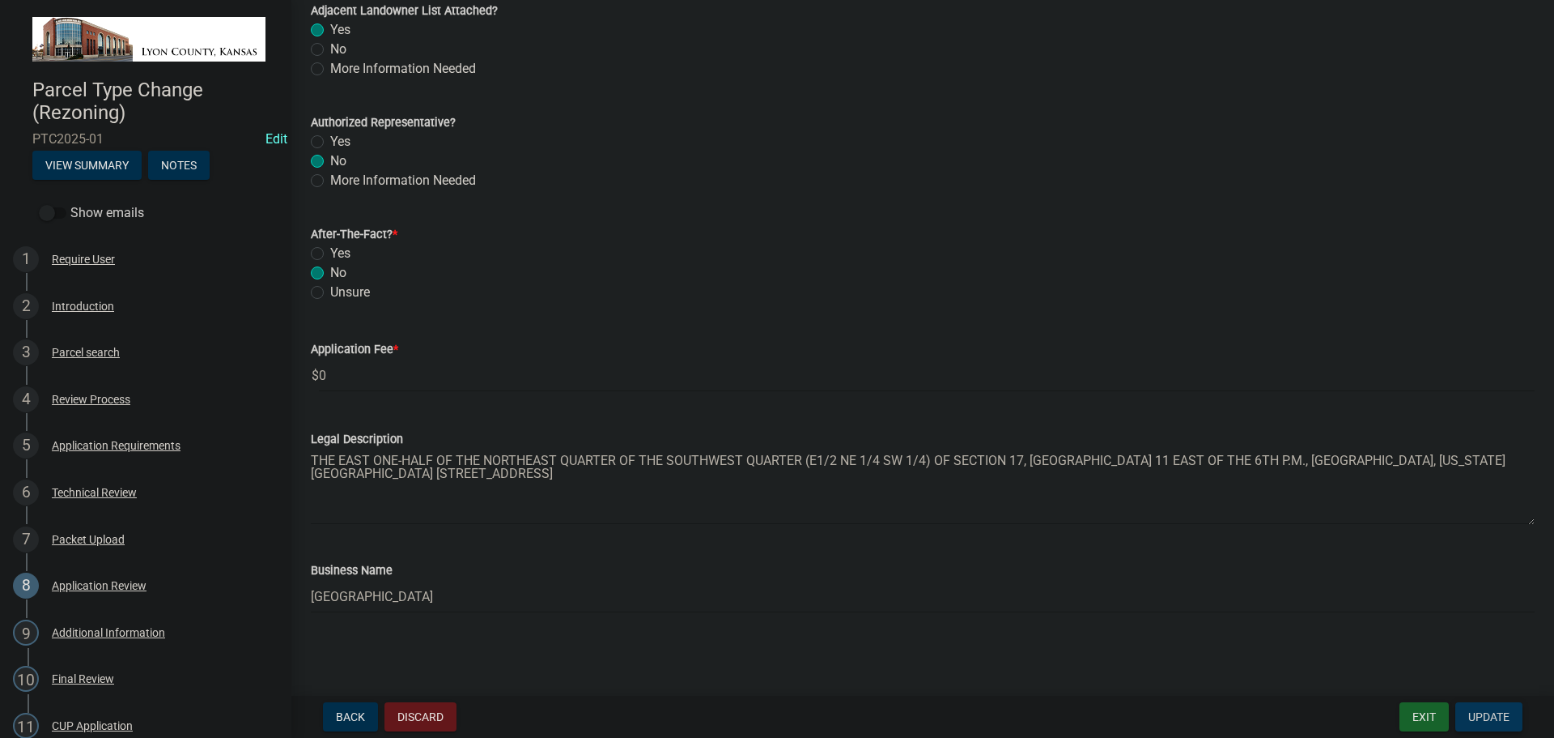
click at [1488, 718] on span "Update" at bounding box center [1489, 716] width 41 height 13
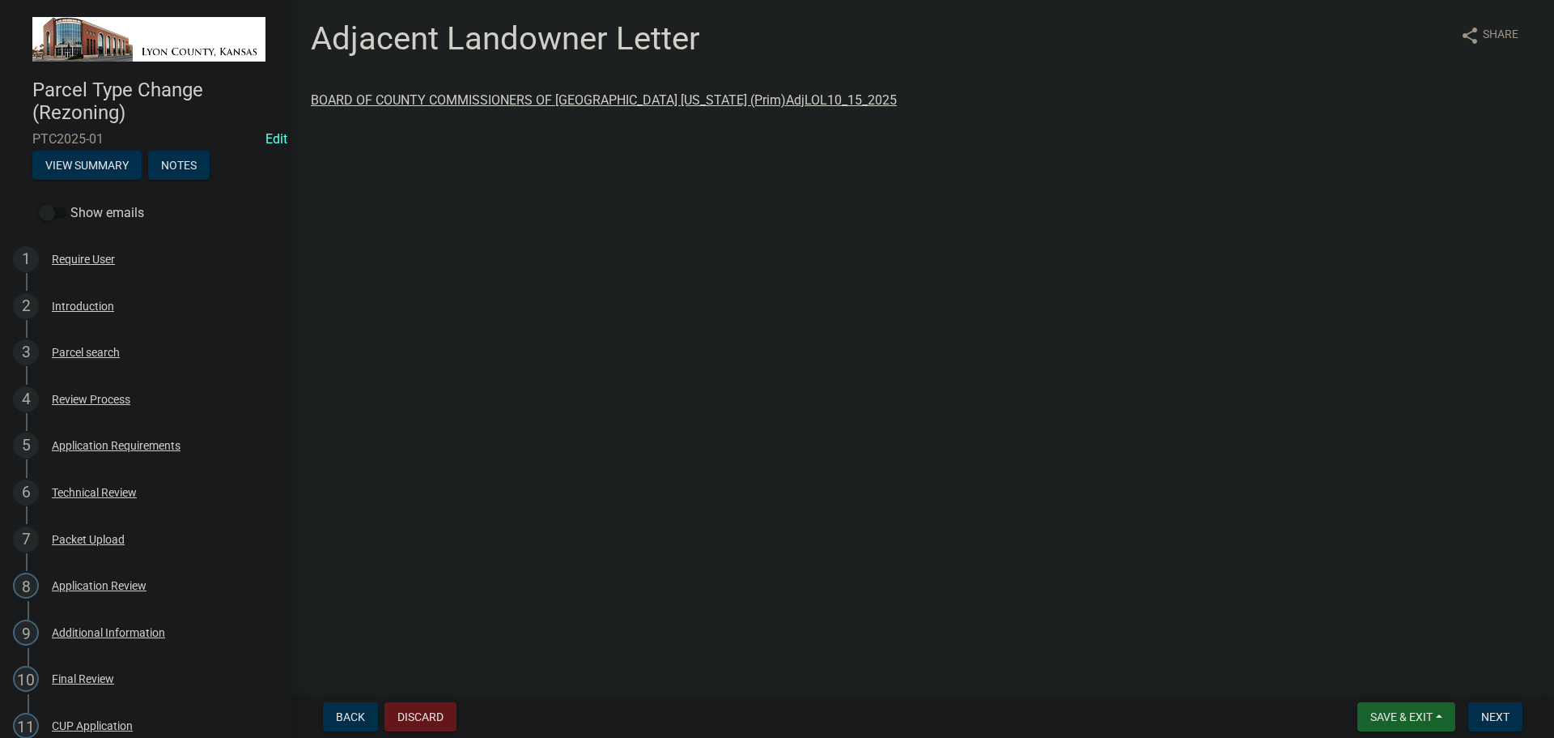
click at [573, 99] on link "BOARD OF COUNTY COMMISSIONERS OF [GEOGRAPHIC_DATA] [US_STATE] (Prim)AdjLOL10_15…" at bounding box center [604, 99] width 586 height 15
